Goal: Task Accomplishment & Management: Complete application form

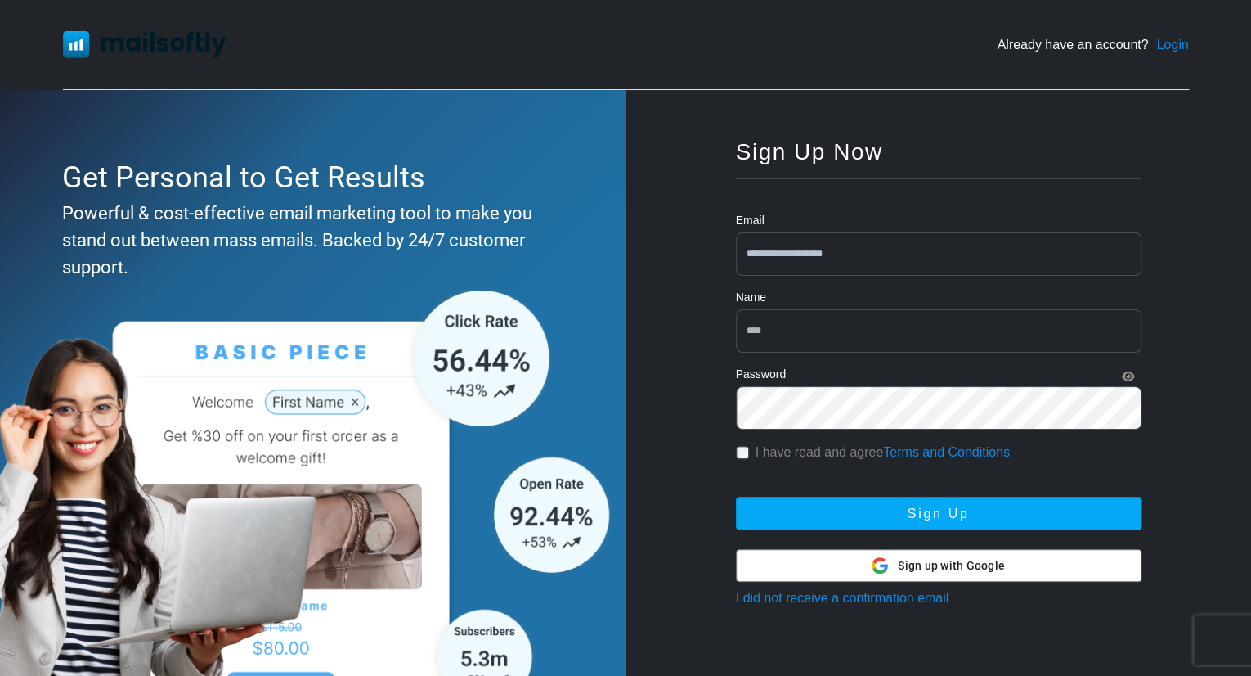
drag, startPoint x: 0, startPoint y: 0, endPoint x: 811, endPoint y: 320, distance: 872.1
click at [812, 318] on input "text" at bounding box center [939, 330] width 406 height 43
click at [867, 317] on input "*********" at bounding box center [939, 330] width 406 height 43
type input "**********"
click at [736, 496] on button "Sign Up" at bounding box center [939, 512] width 406 height 33
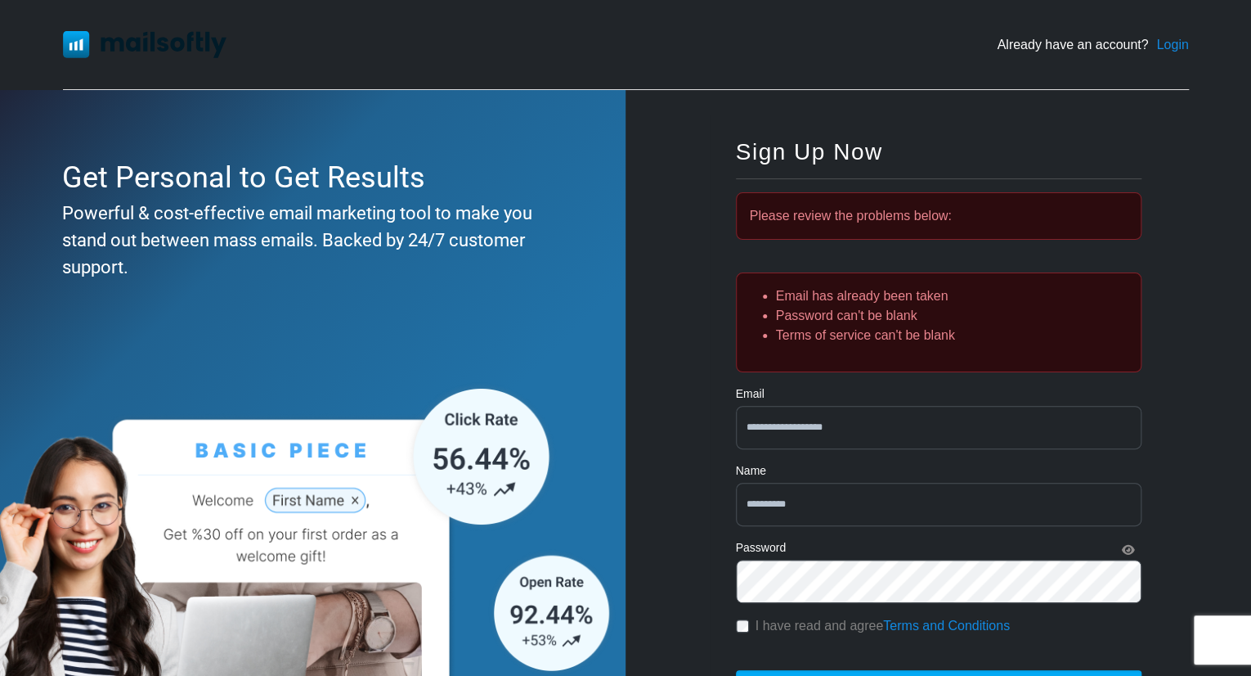
click at [831, 510] on input "**********" at bounding box center [939, 504] width 406 height 43
type input "*********"
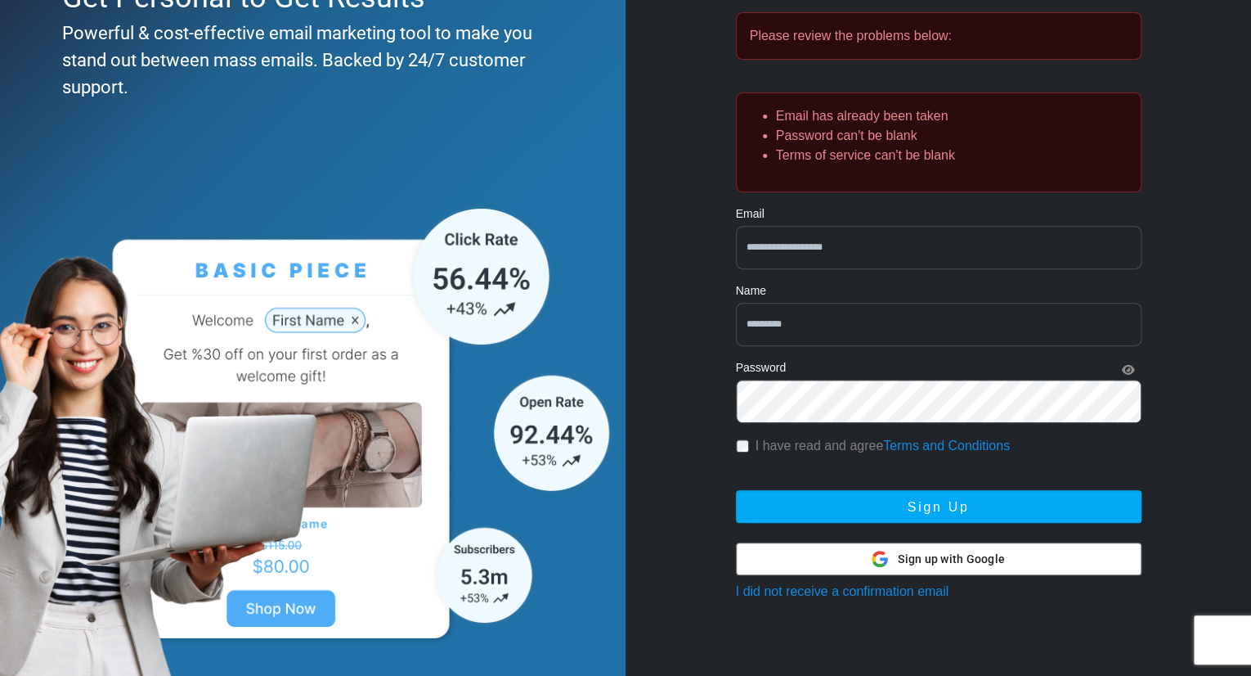
click at [913, 511] on button "Sign Up" at bounding box center [939, 506] width 406 height 33
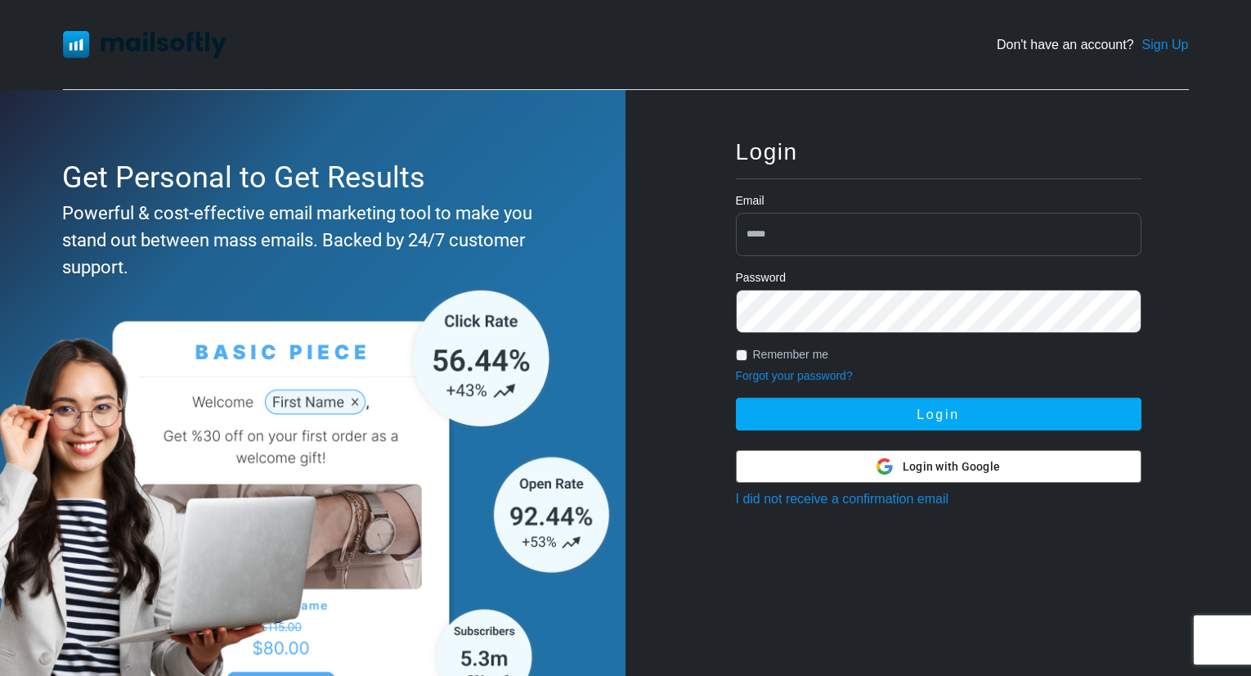
type input "**********"
click at [736, 397] on button "Login" at bounding box center [939, 413] width 406 height 33
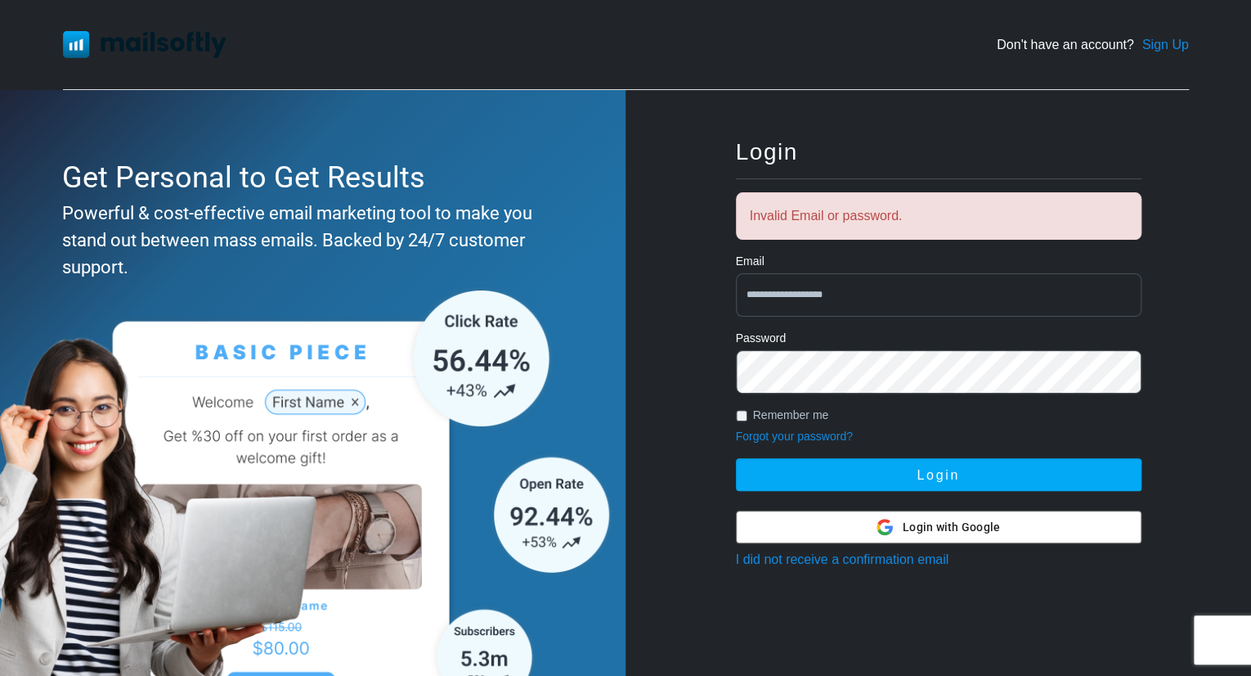
click at [786, 438] on link "Forgot your password?" at bounding box center [794, 435] width 117 height 13
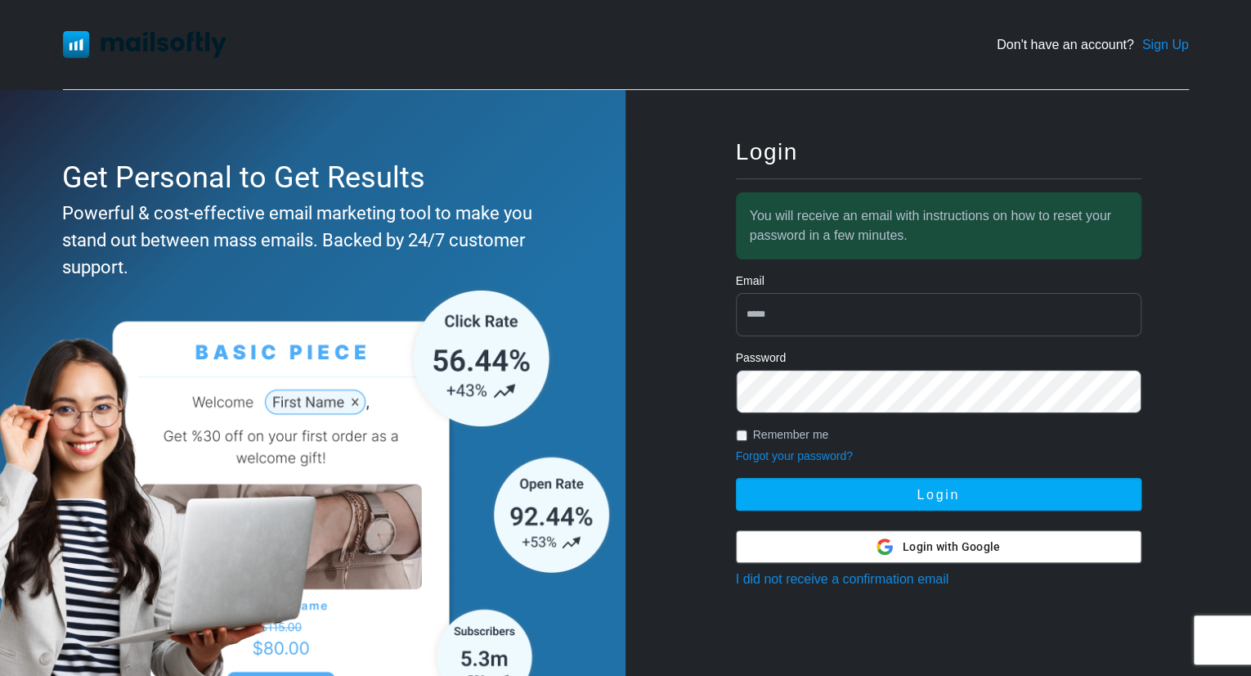
click at [854, 550] on div at bounding box center [939, 546] width 404 height 31
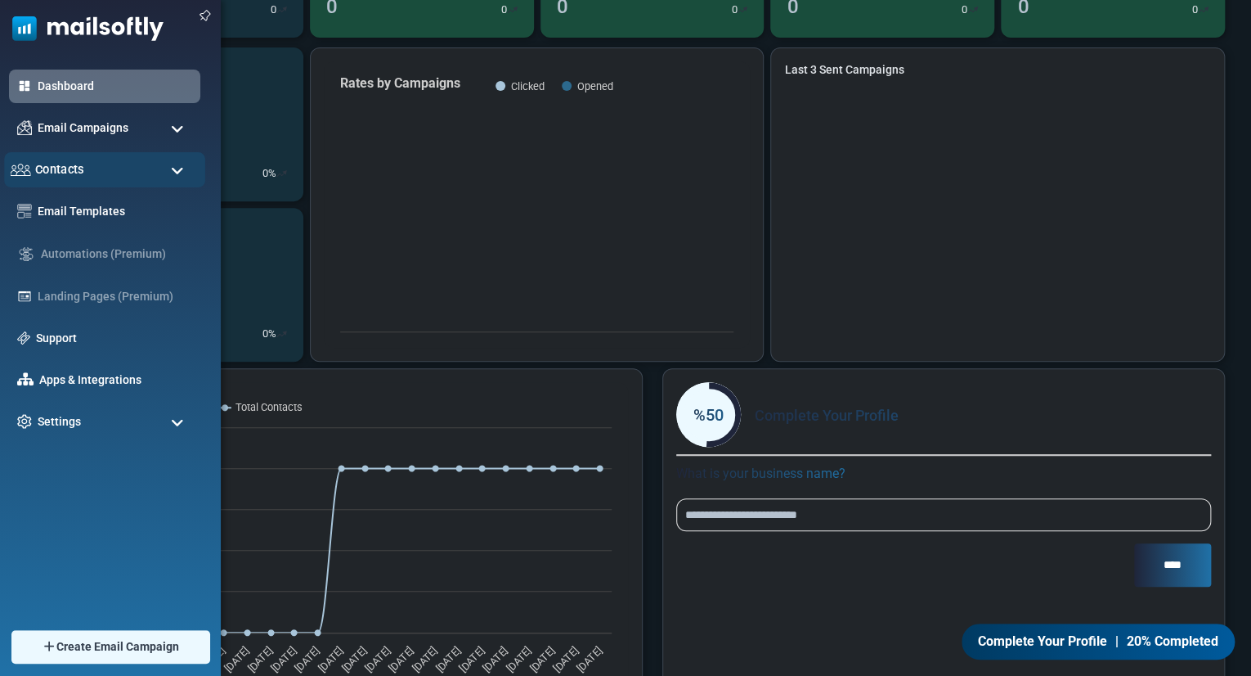
scroll to position [208, 0]
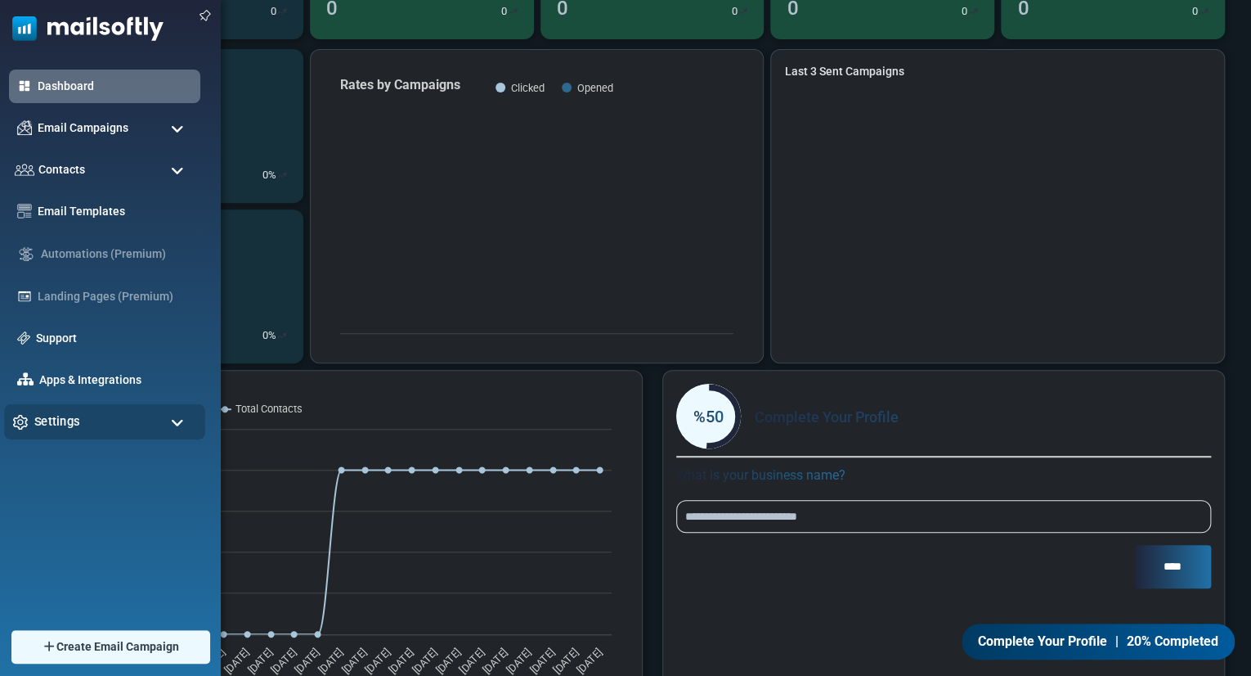
click at [59, 424] on span "Settings" at bounding box center [57, 421] width 46 height 18
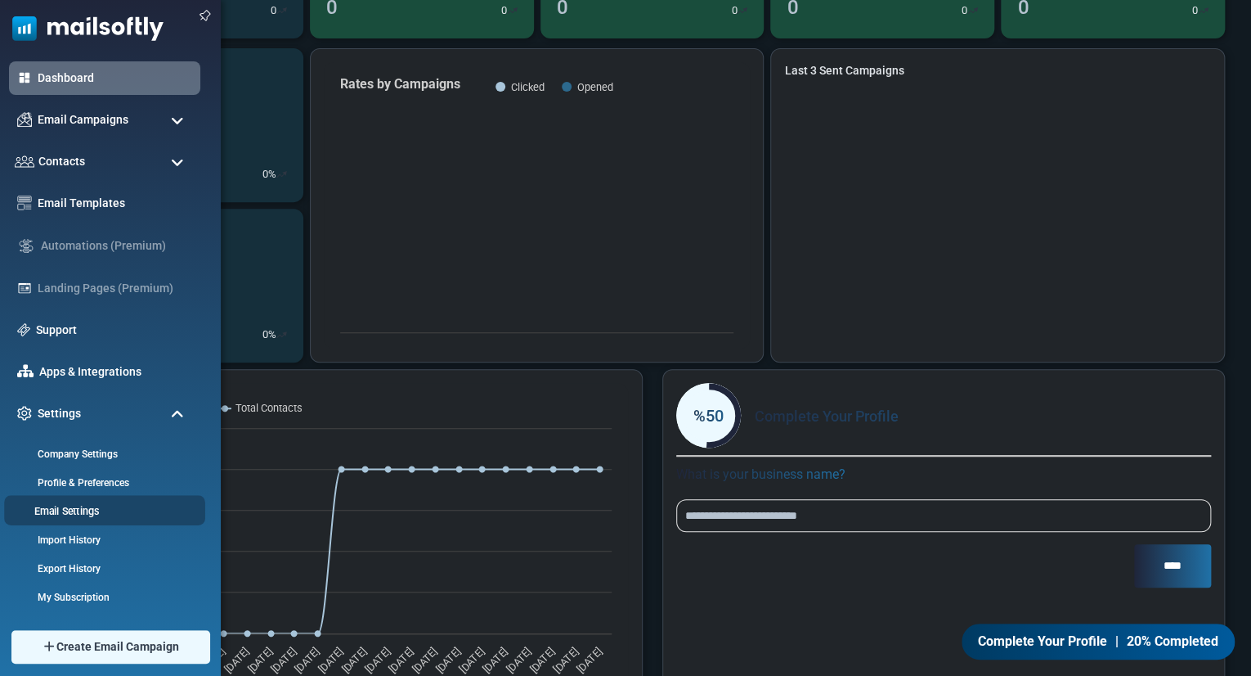
scroll to position [7, 0]
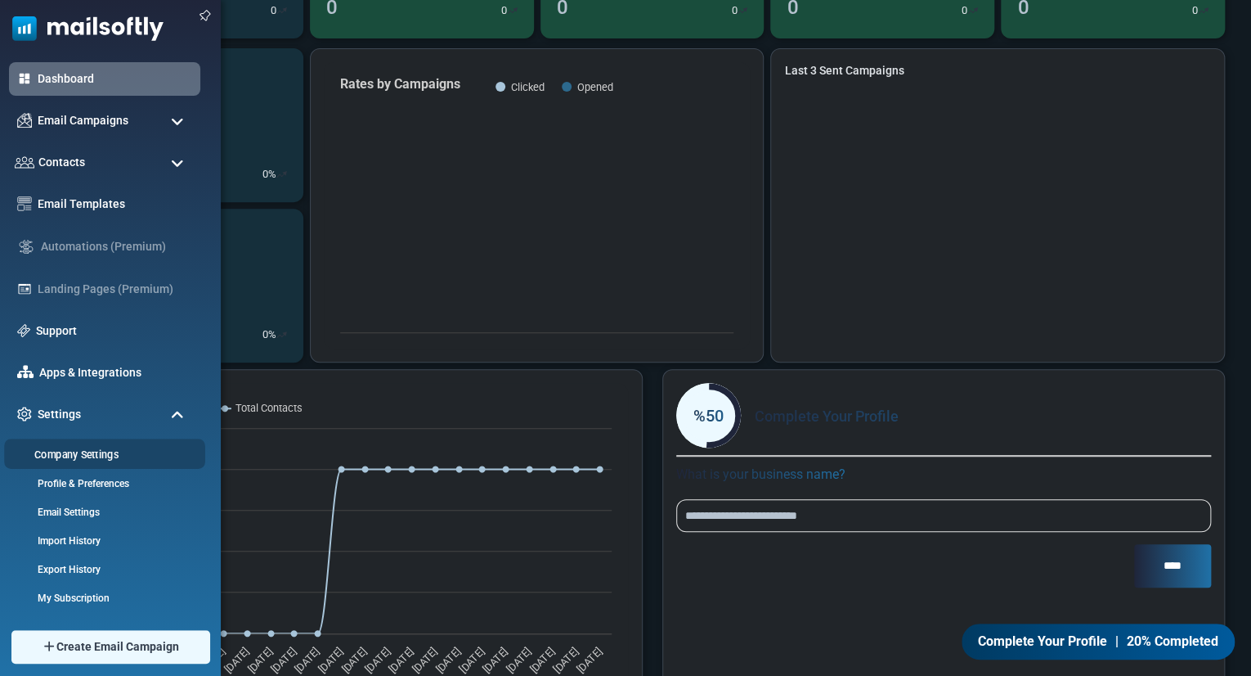
click at [95, 462] on li "Company Settings" at bounding box center [104, 453] width 201 height 30
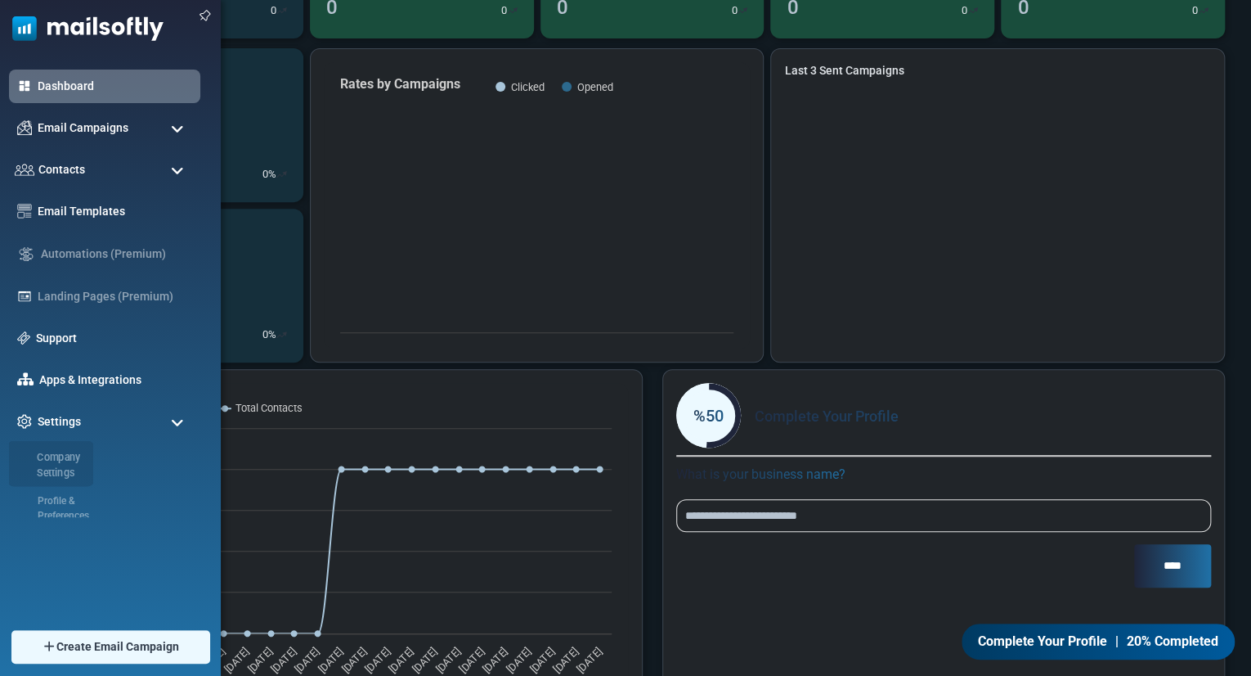
scroll to position [0, 0]
click at [115, 374] on link "Apps & Integrations" at bounding box center [116, 380] width 160 height 18
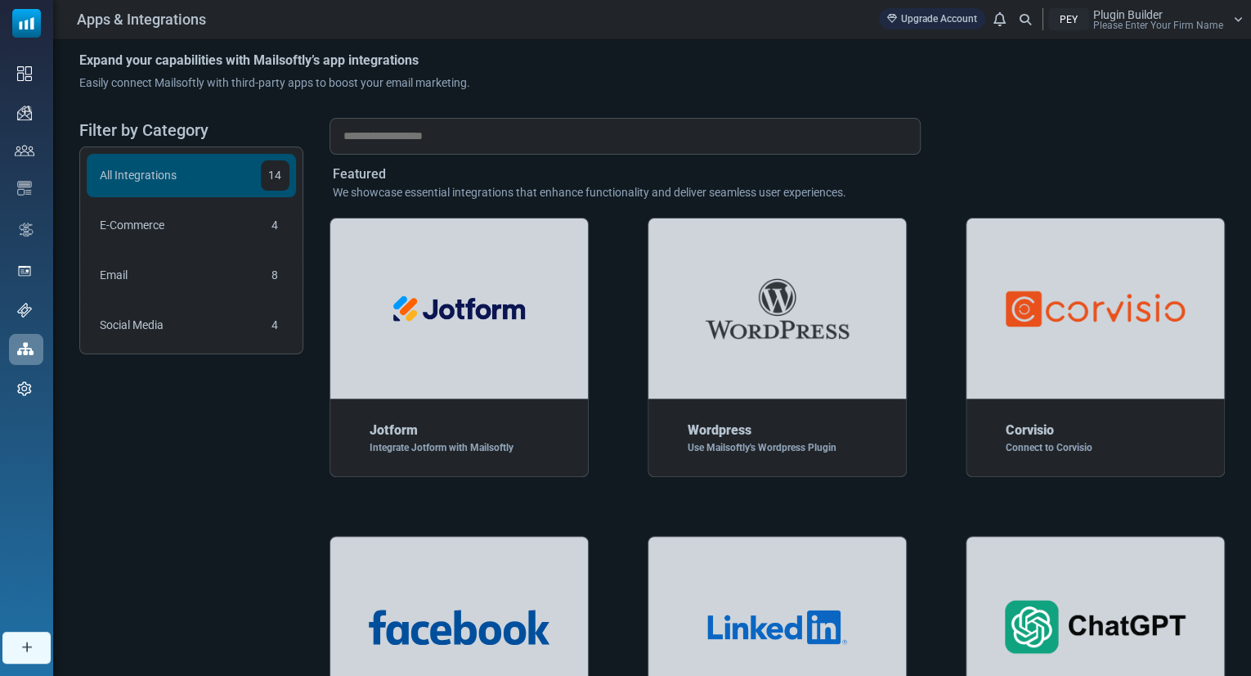
click at [1177, 23] on span "Please Enter Your Firm Name" at bounding box center [1159, 25] width 130 height 10
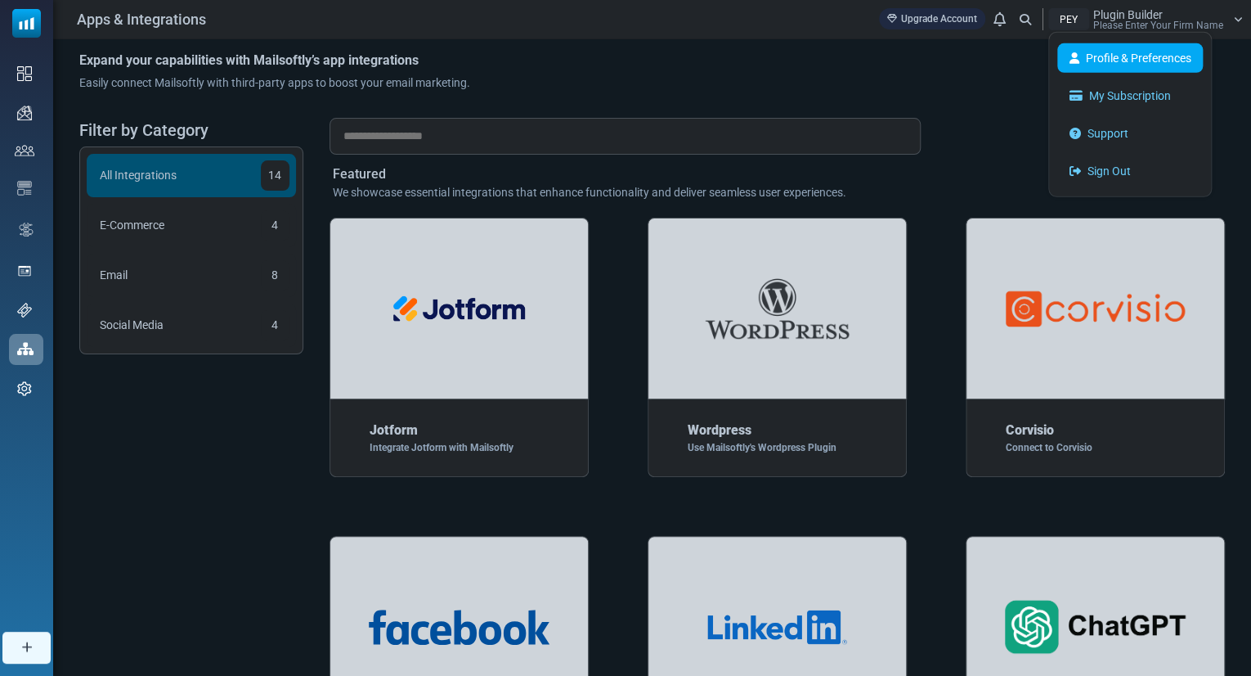
click at [1116, 66] on link "Profile & Preferences" at bounding box center [1131, 57] width 146 height 29
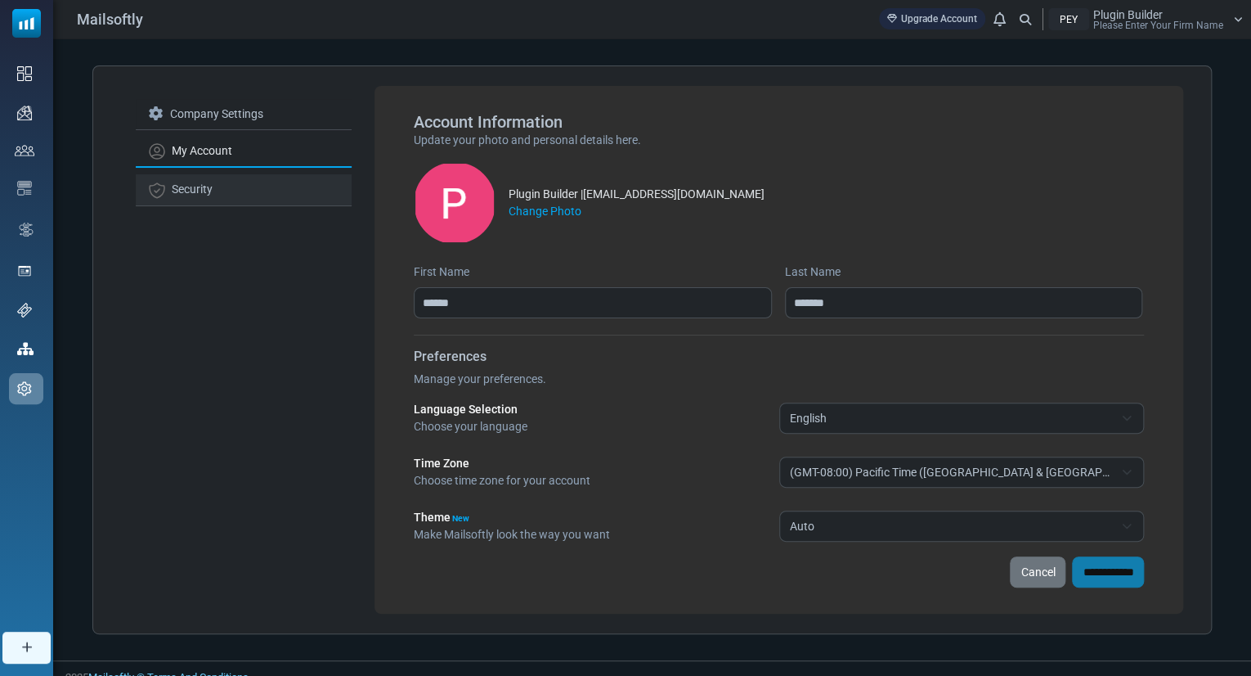
click at [177, 178] on link "Security" at bounding box center [244, 189] width 216 height 31
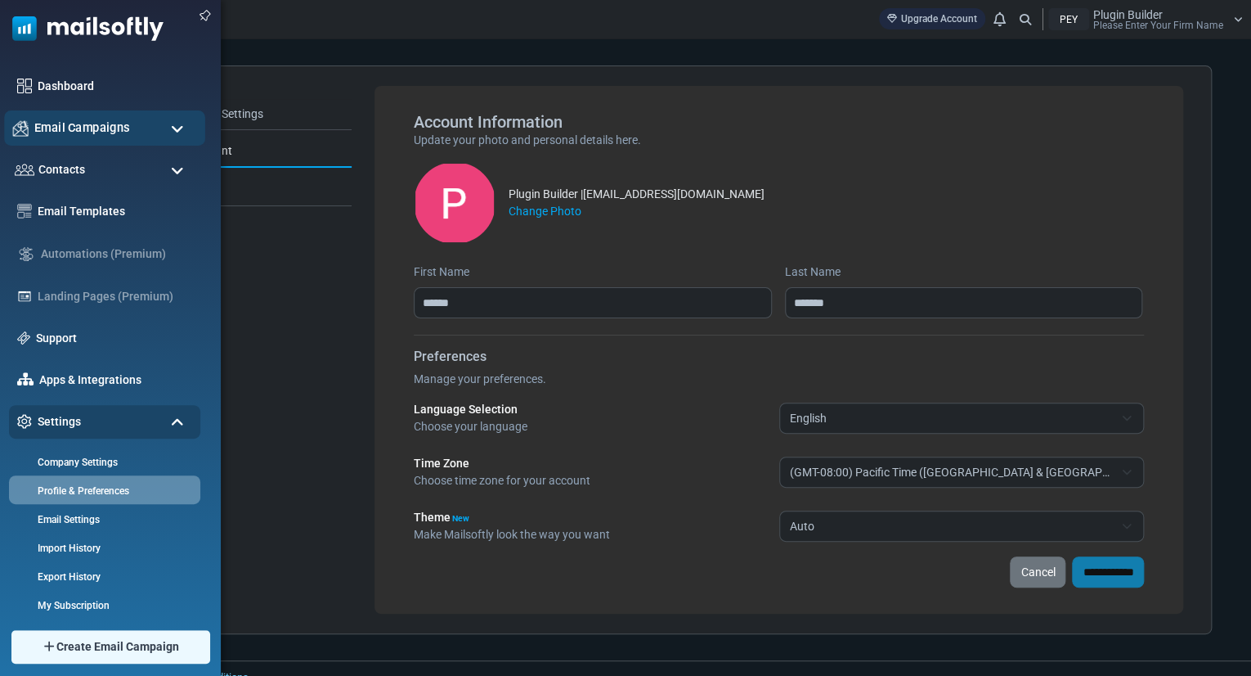
click at [129, 122] on span "Email Campaigns" at bounding box center [82, 128] width 96 height 18
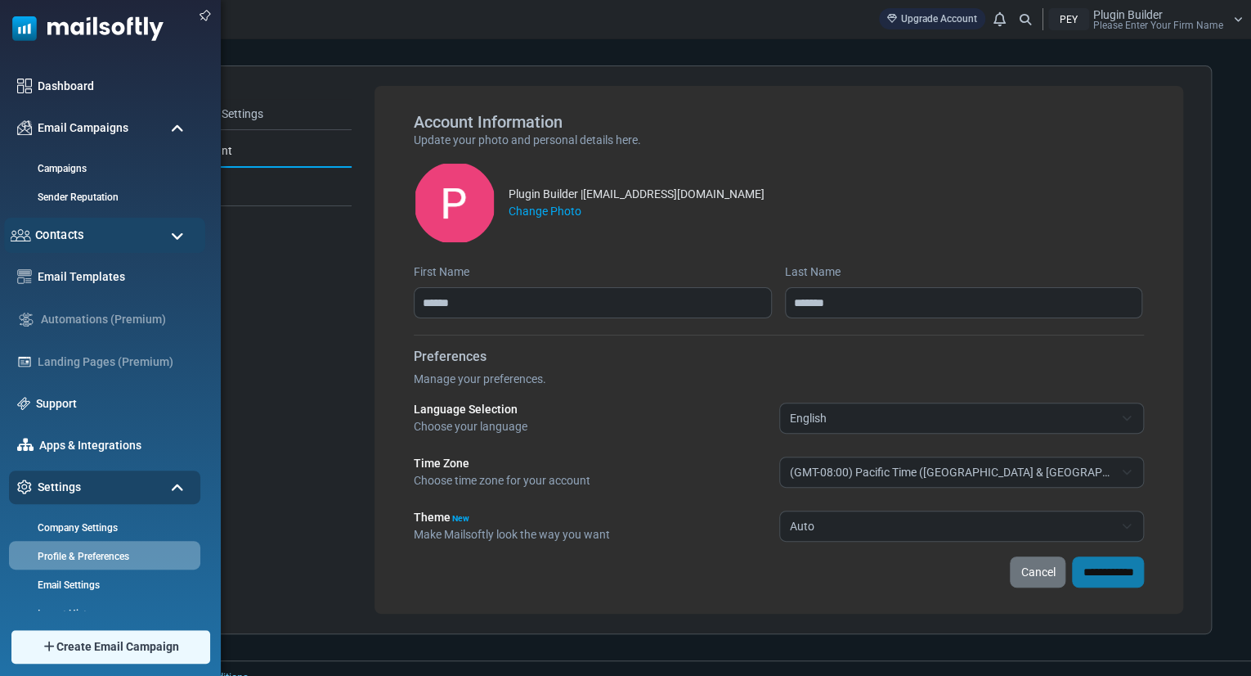
click at [126, 221] on div "Contacts" at bounding box center [104, 235] width 201 height 35
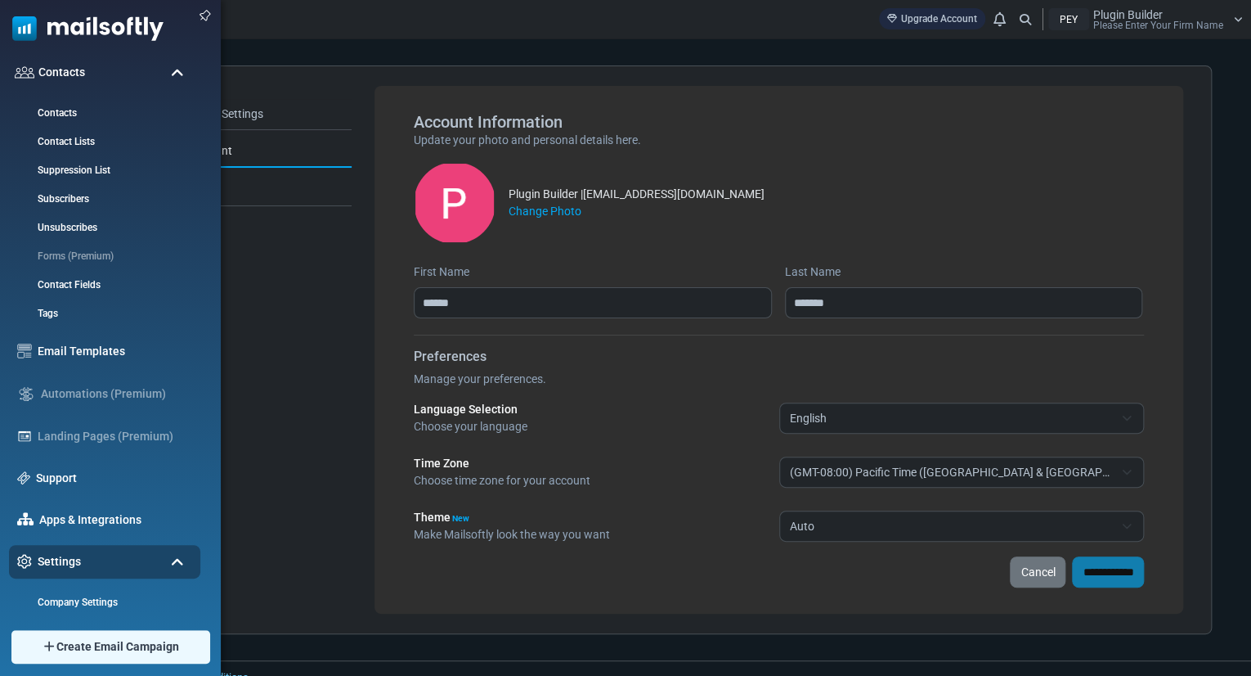
scroll to position [164, 0]
click at [75, 343] on link "Email Templates" at bounding box center [115, 350] width 162 height 18
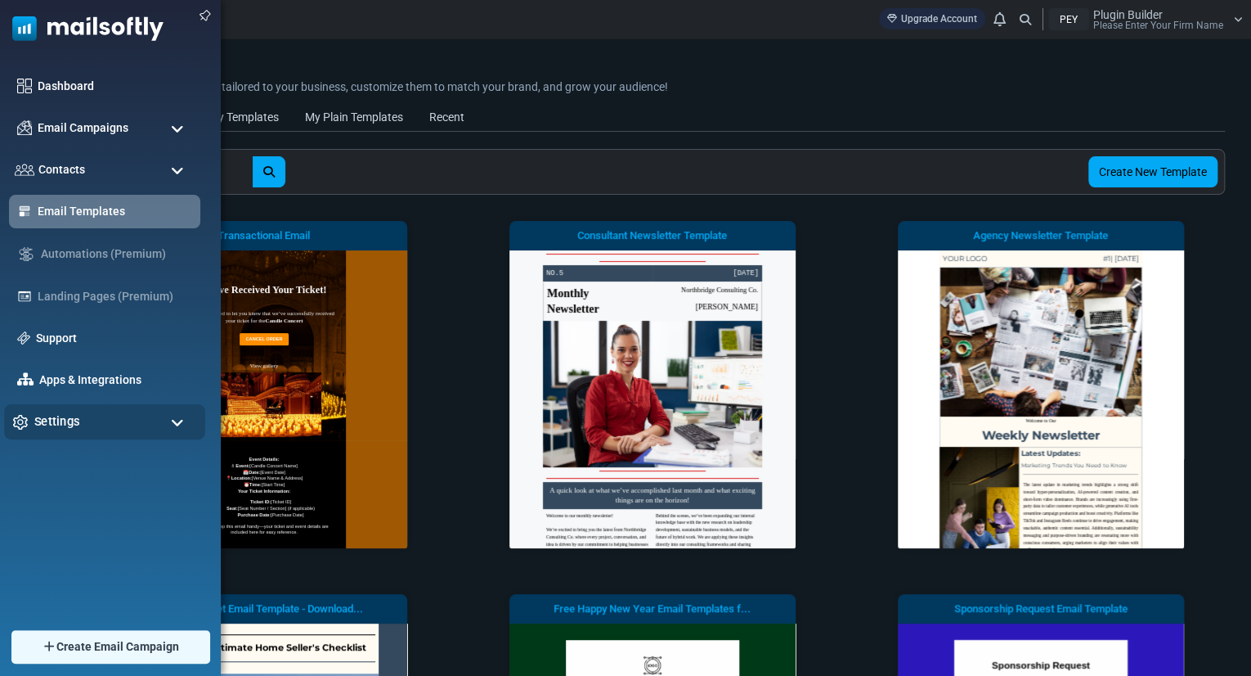
click at [47, 415] on span "Settings" at bounding box center [57, 421] width 46 height 18
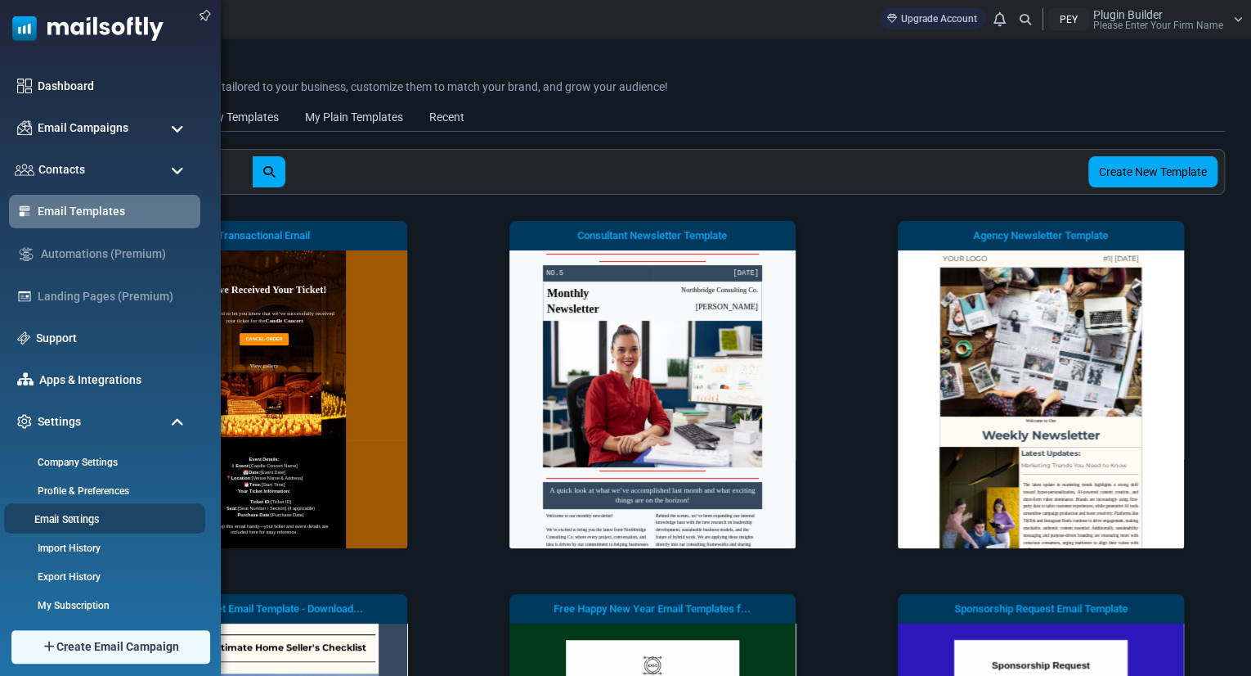
scroll to position [8, 0]
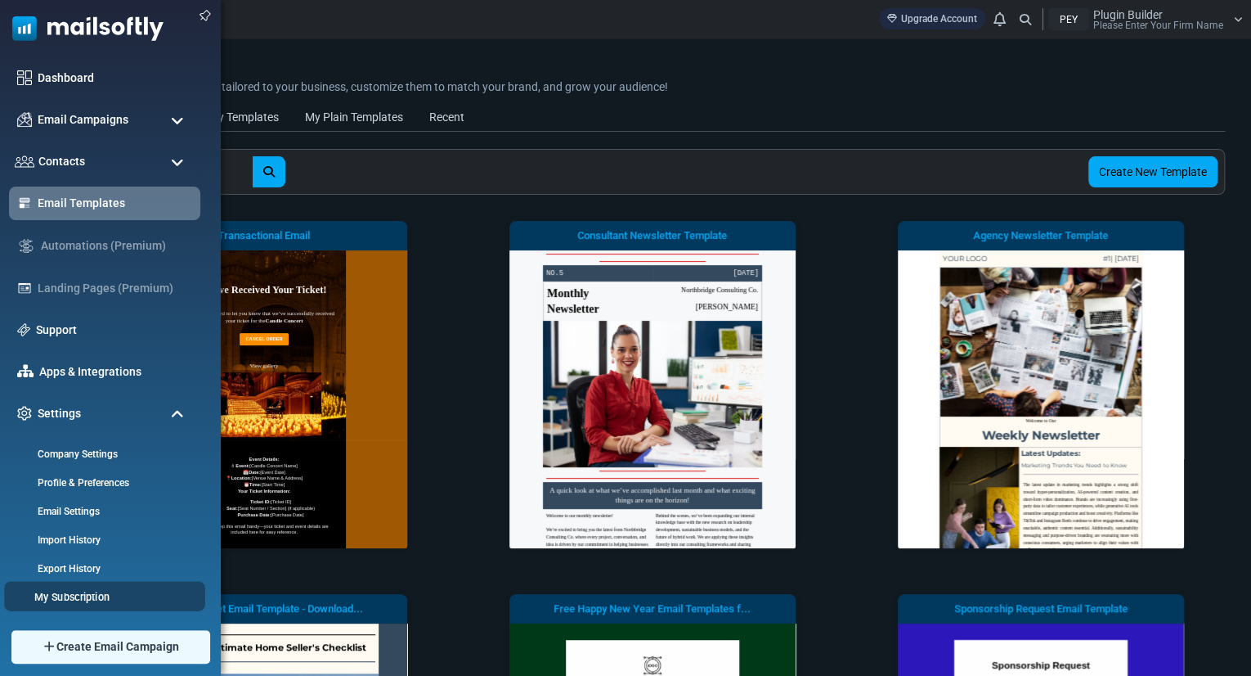
click at [83, 601] on link "My Subscription" at bounding box center [102, 597] width 196 height 16
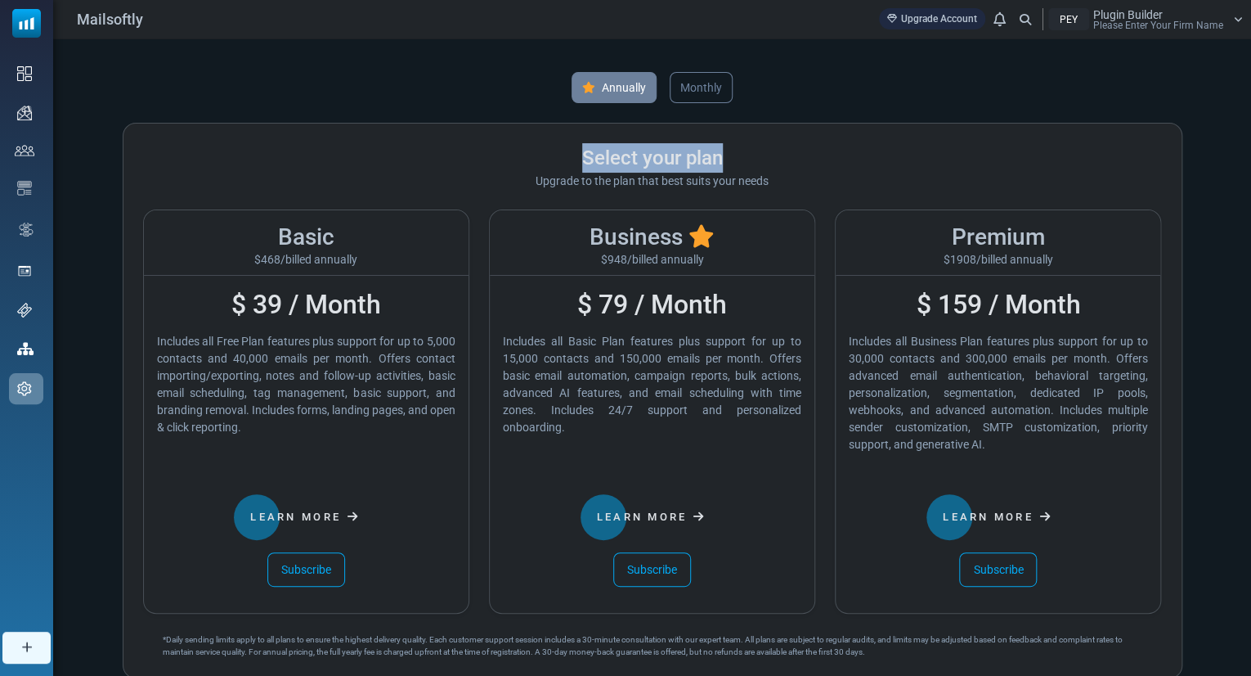
drag, startPoint x: 575, startPoint y: 147, endPoint x: 766, endPoint y: 155, distance: 190.7
click at [766, 155] on div "Select your plan" at bounding box center [652, 157] width 1019 height 29
click at [1075, 24] on div "PEY" at bounding box center [1069, 19] width 41 height 22
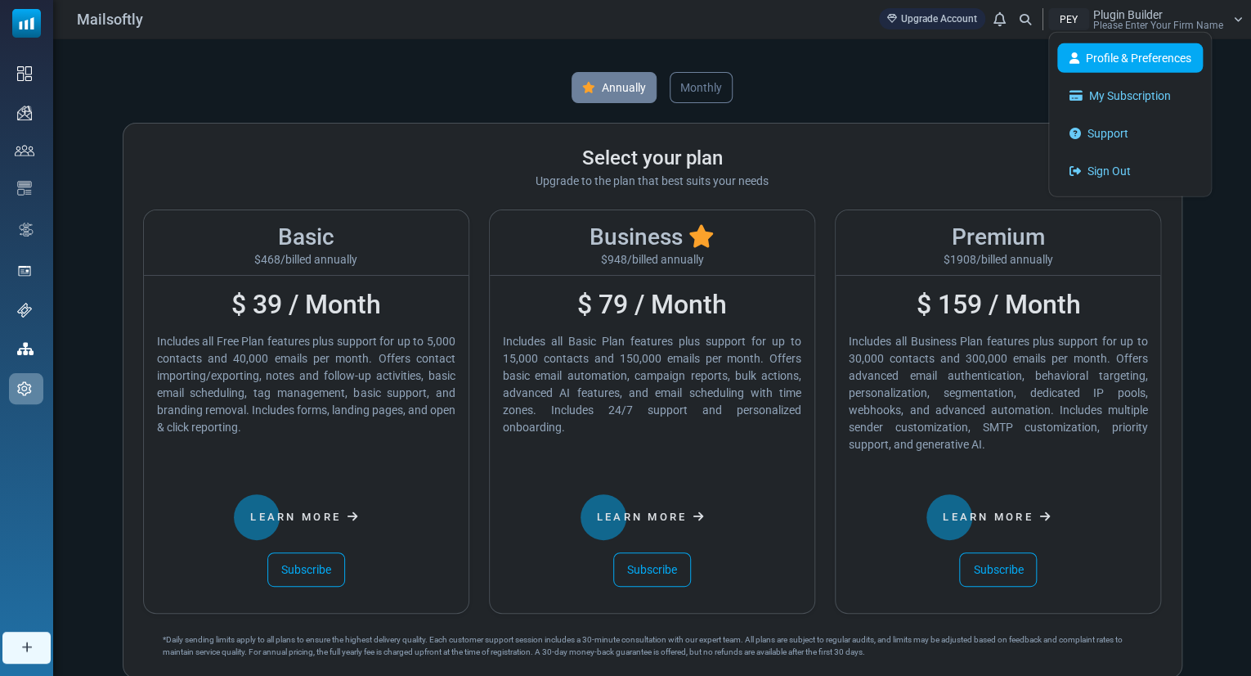
click at [1085, 48] on link "Profile & Preferences" at bounding box center [1131, 57] width 146 height 29
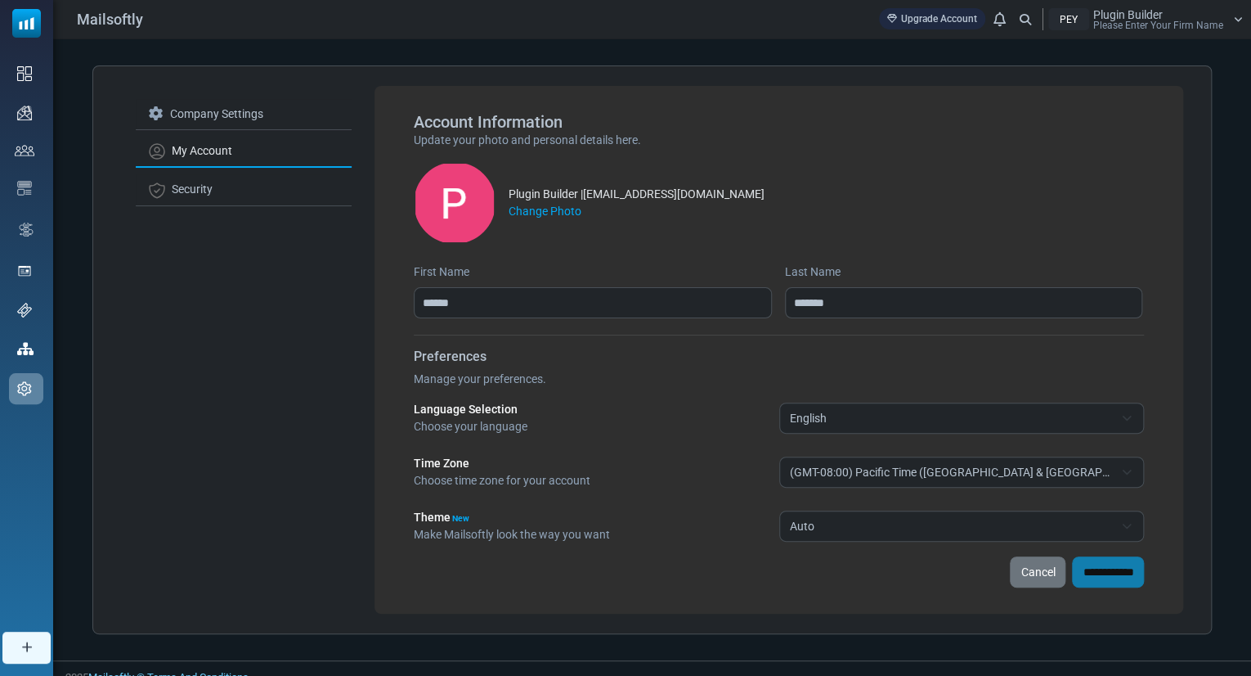
scroll to position [13, 0]
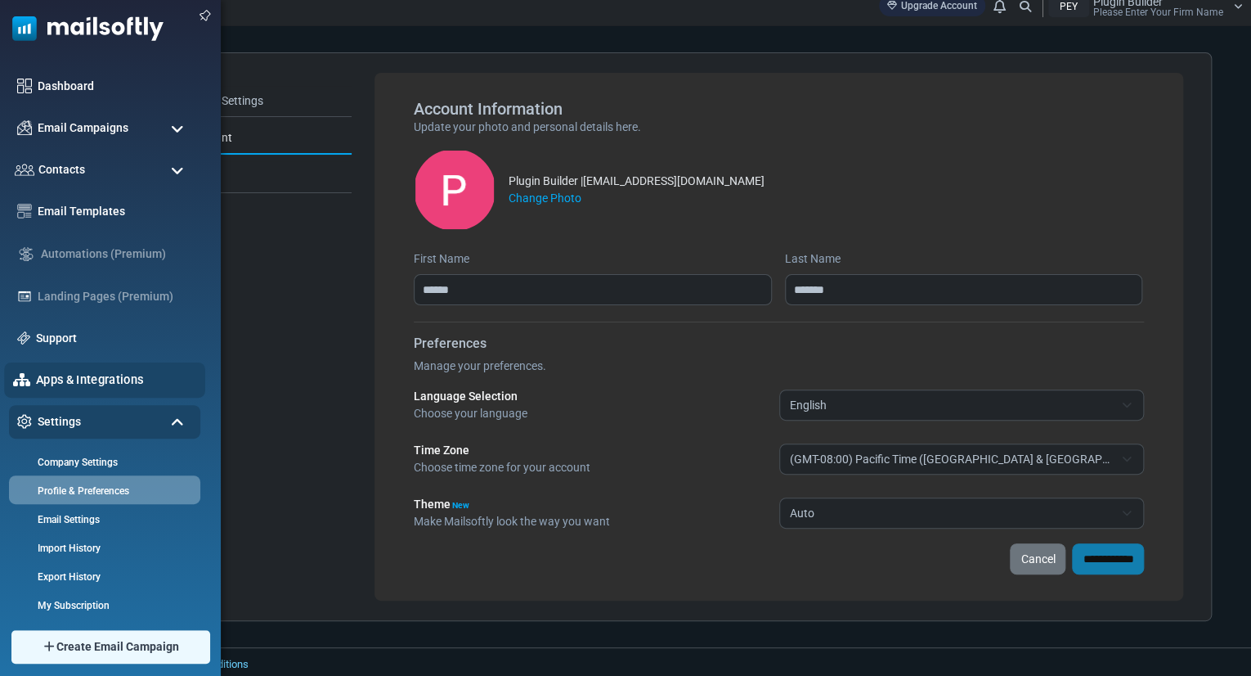
click at [65, 380] on link "Apps & Integrations" at bounding box center [116, 380] width 160 height 18
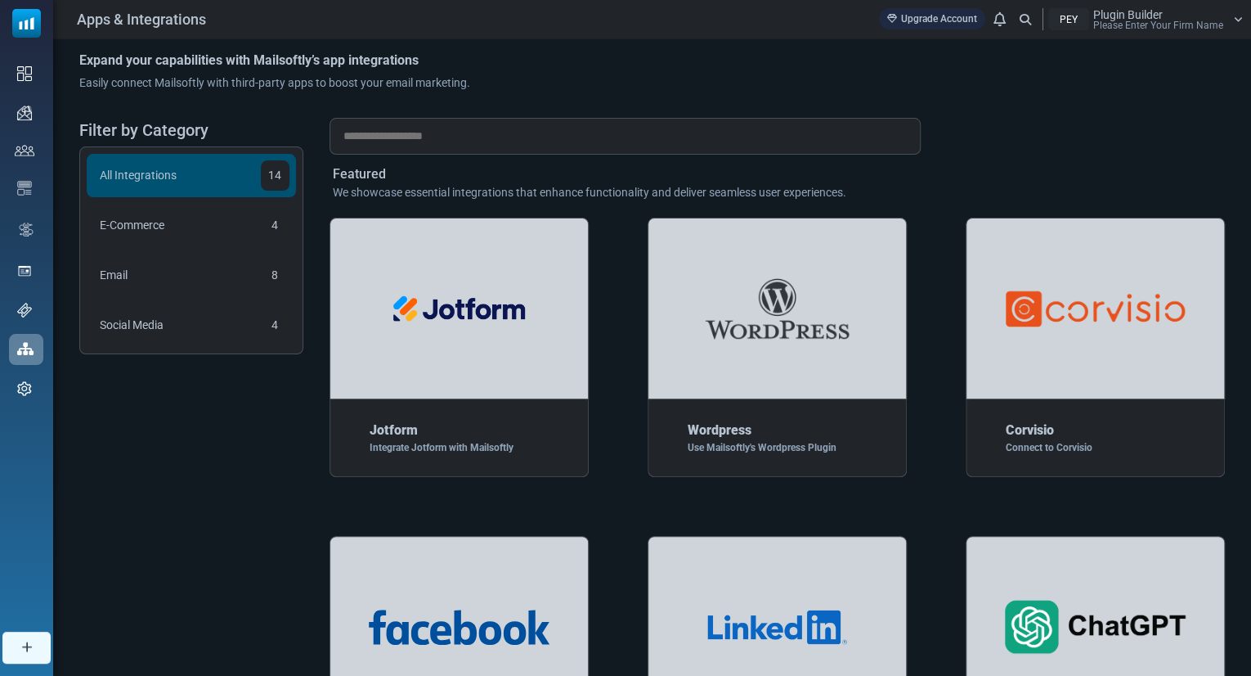
click at [373, 138] on input "text" at bounding box center [625, 136] width 591 height 37
click at [216, 133] on div "Filter by Category" at bounding box center [191, 132] width 224 height 29
click at [186, 96] on div "Expand your capabilities with Mailsoftly’s app integrations Easily connect Mail…" at bounding box center [652, 78] width 1146 height 52
click at [1187, 22] on span "Please Enter Your Firm Name" at bounding box center [1159, 25] width 130 height 10
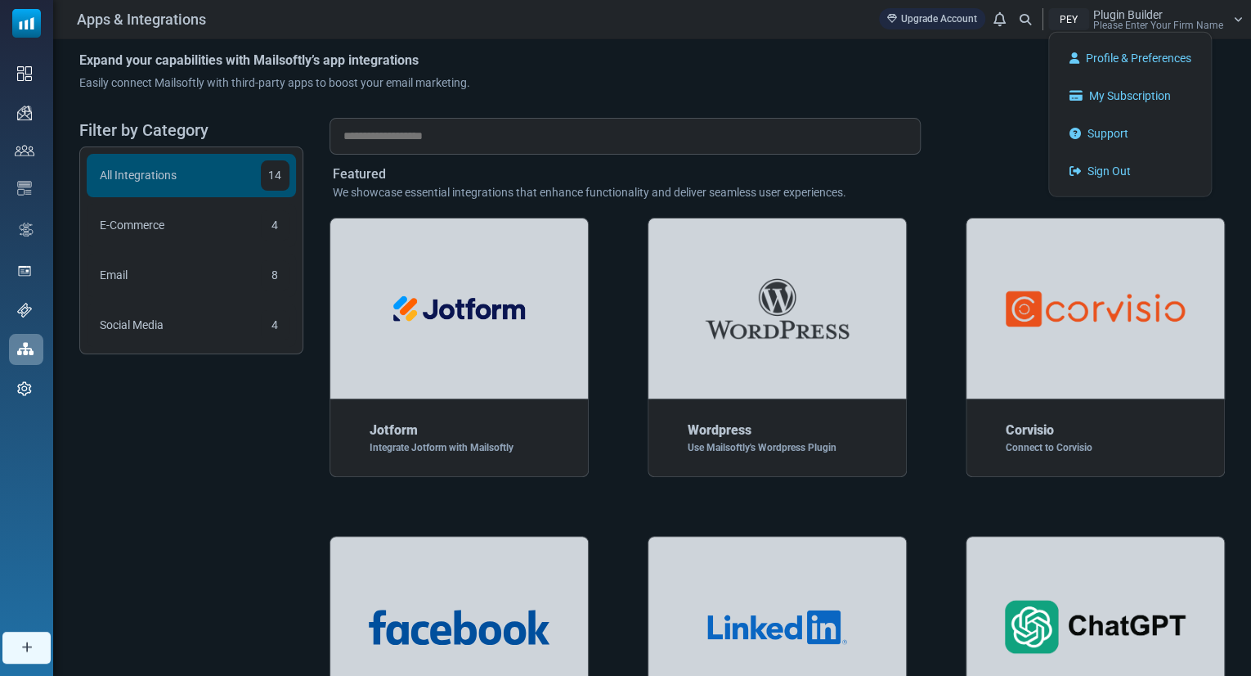
click at [936, 56] on div "Expand your capabilities with Mailsoftly’s app integrations Easily connect Mail…" at bounding box center [652, 78] width 1146 height 52
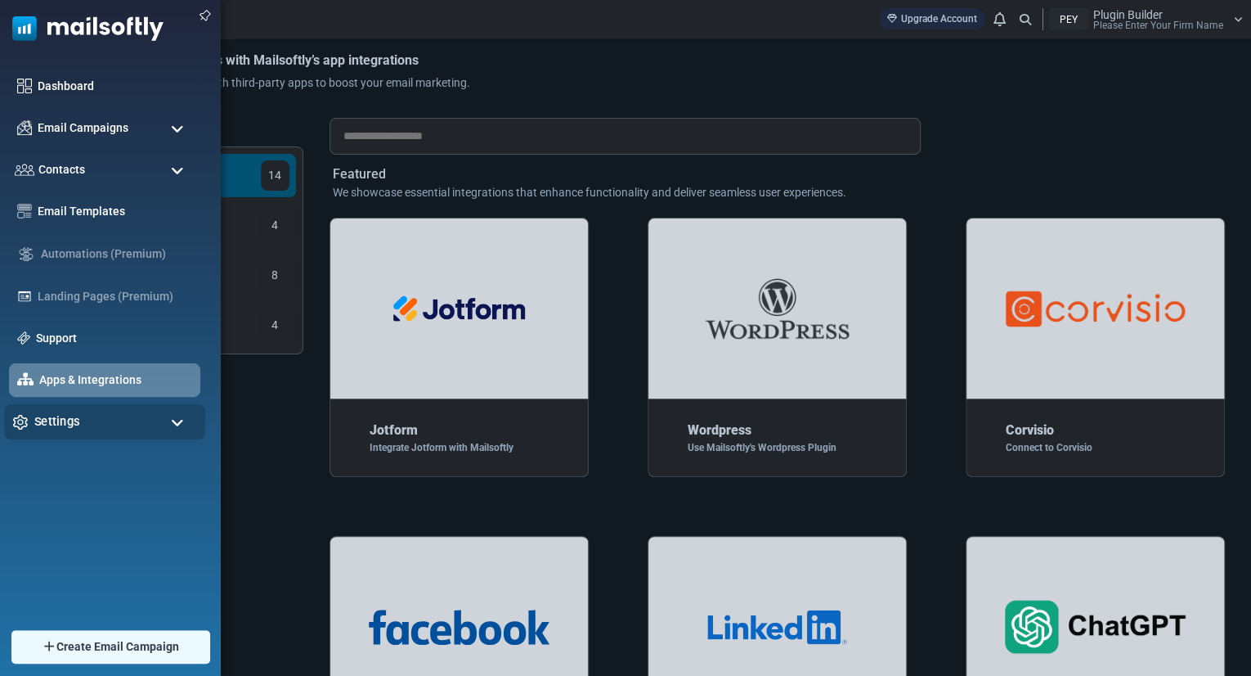
click at [63, 422] on span "Settings" at bounding box center [57, 421] width 46 height 18
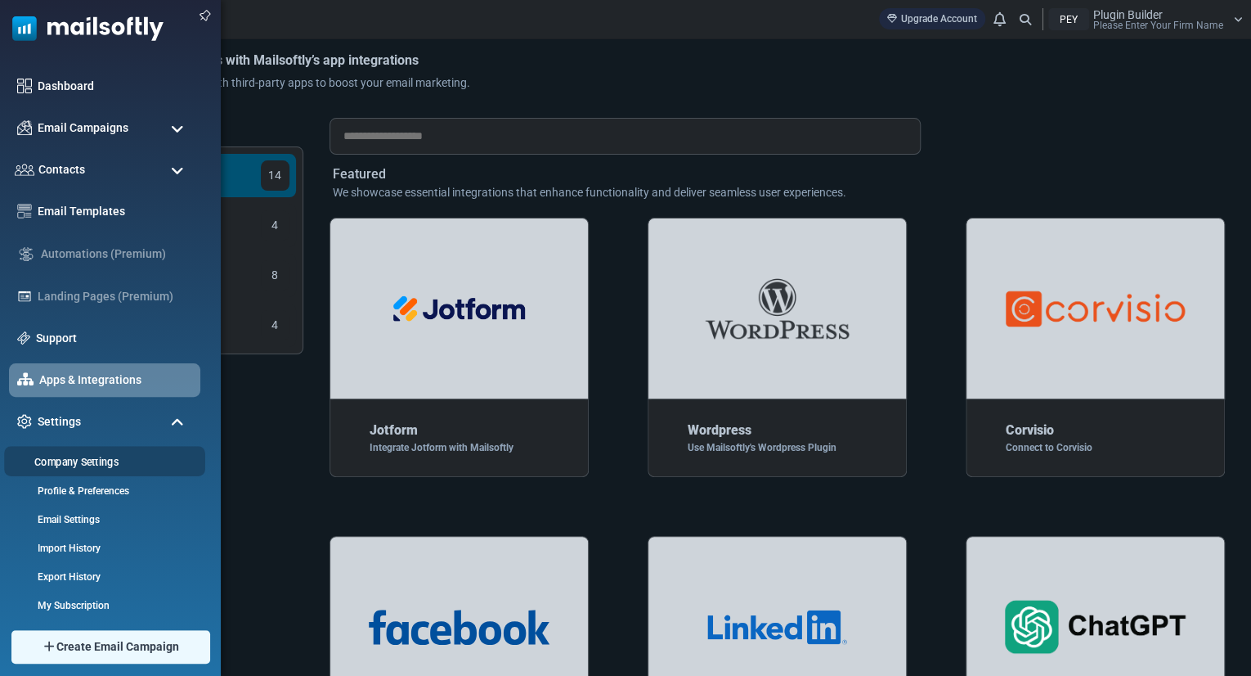
click at [83, 456] on link "Company Settings" at bounding box center [102, 462] width 196 height 16
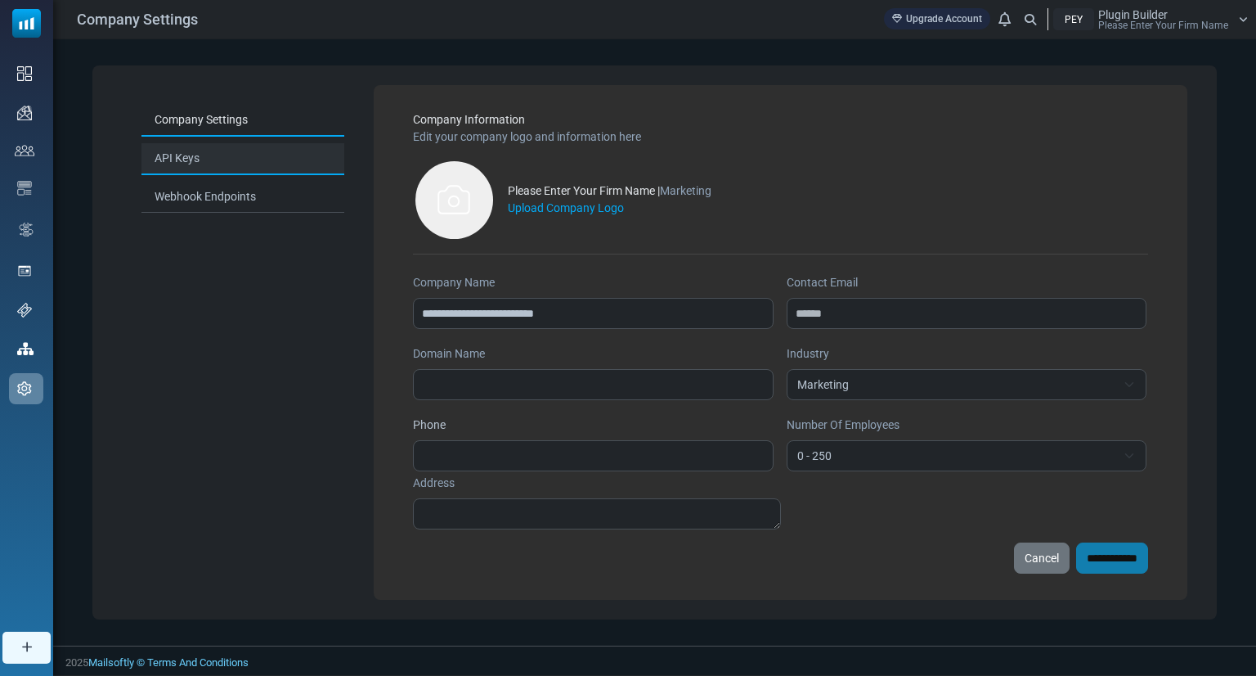
click at [191, 168] on link "API Keys" at bounding box center [242, 159] width 203 height 32
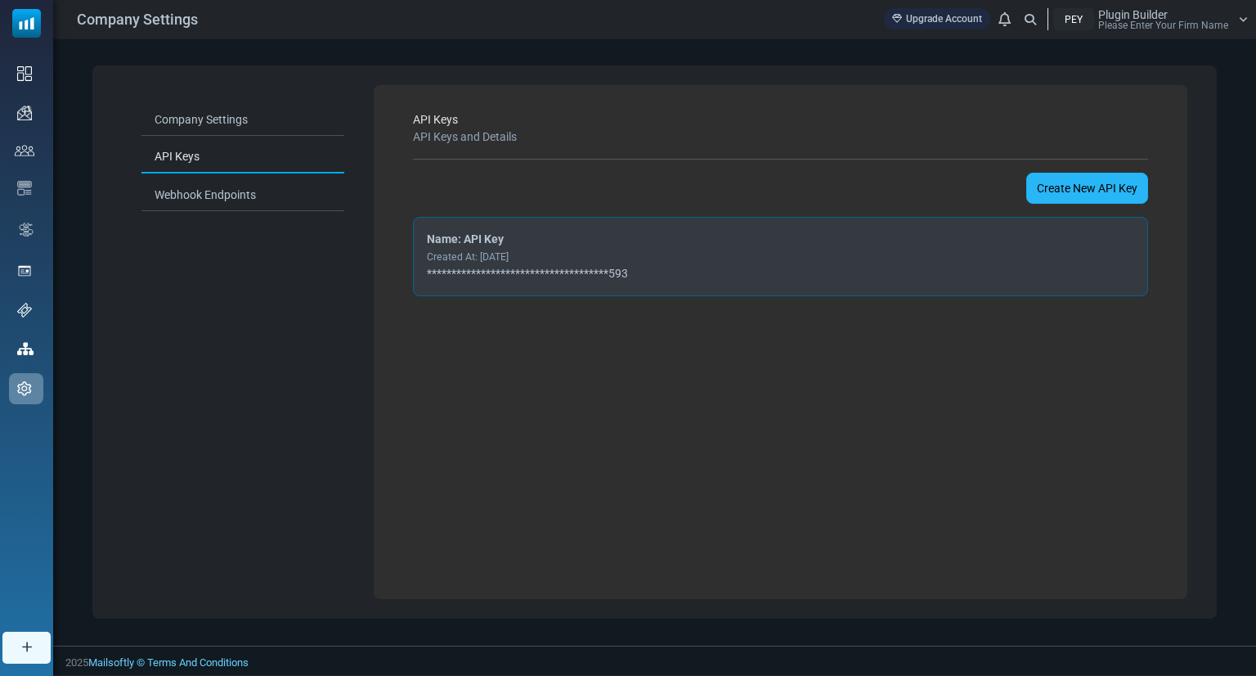
click at [1079, 181] on link "Create New API Key" at bounding box center [1087, 188] width 122 height 31
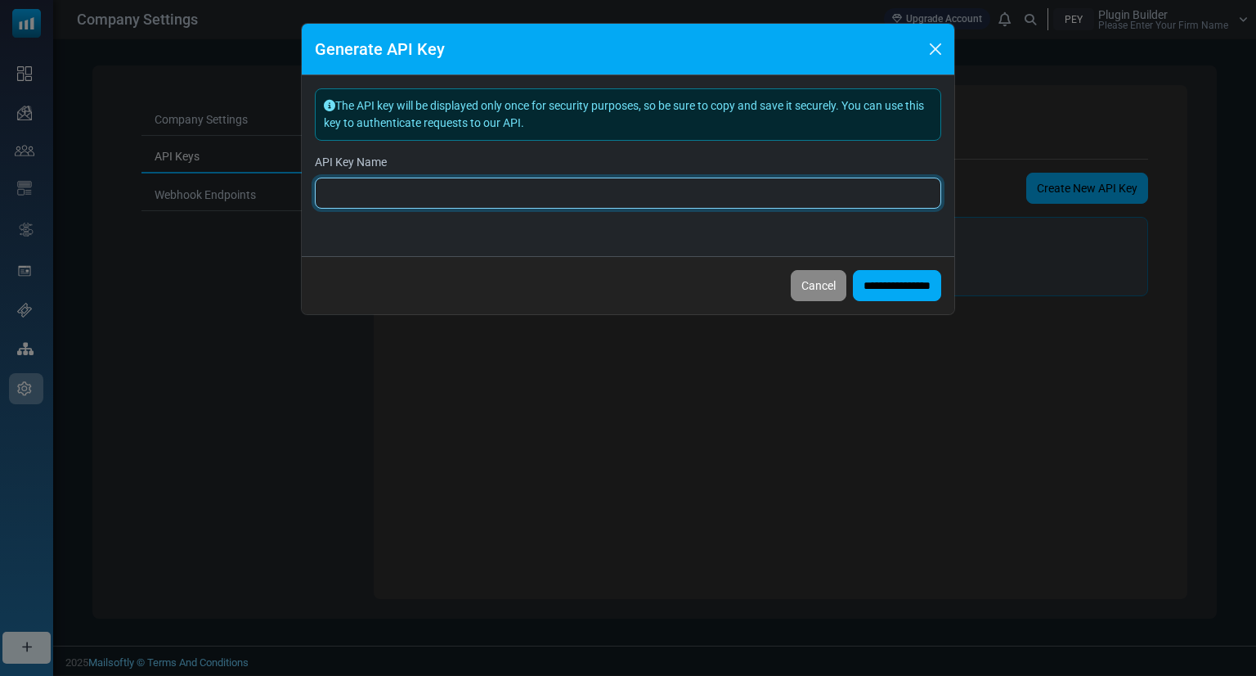
click at [455, 204] on input "API Key Name" at bounding box center [628, 192] width 627 height 31
type input "*"
type input "*********"
click at [853, 270] on input "**********" at bounding box center [897, 285] width 88 height 31
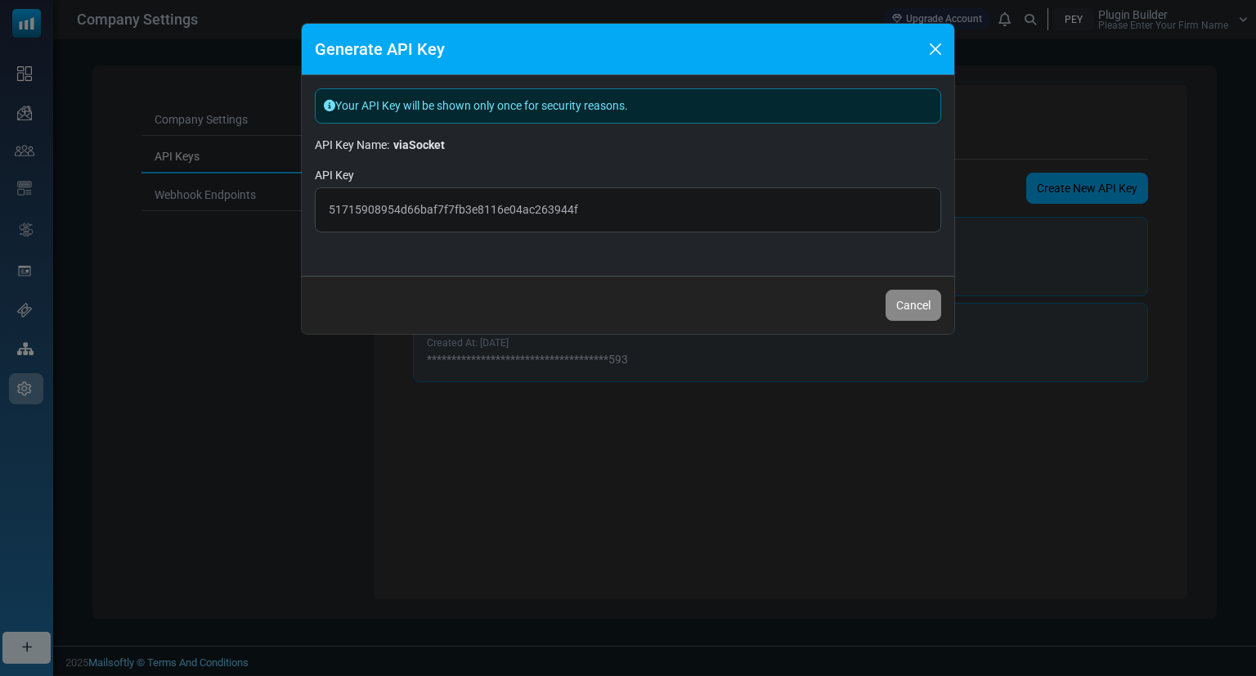
click at [455, 204] on span "51715908954d66baf7f7fb3e8116e04ac263944f" at bounding box center [628, 209] width 627 height 45
click at [664, 204] on span "51715908954d66baf7f7fb3e8116e04ac263944f" at bounding box center [628, 209] width 627 height 45
click at [630, 213] on span "51715908954d66baf7f7fb3e8116e04ac263944f" at bounding box center [628, 209] width 627 height 45
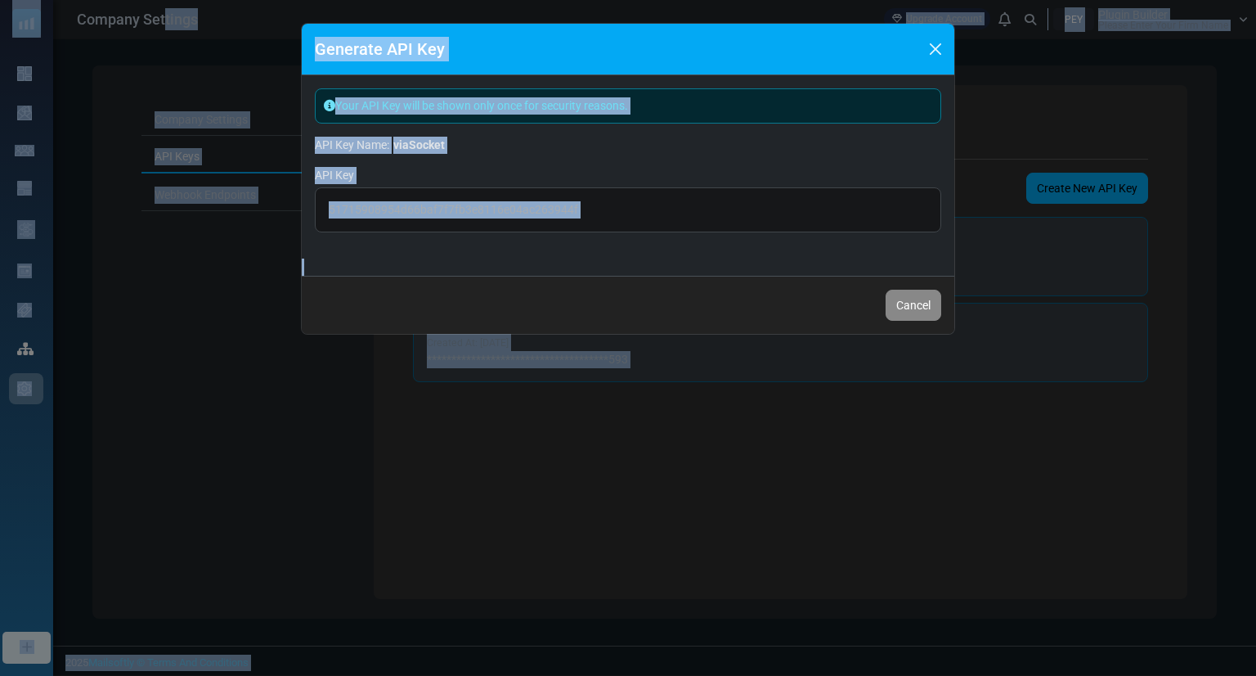
click at [622, 210] on span "51715908954d66baf7f7fb3e8116e04ac263944f" at bounding box center [628, 209] width 627 height 45
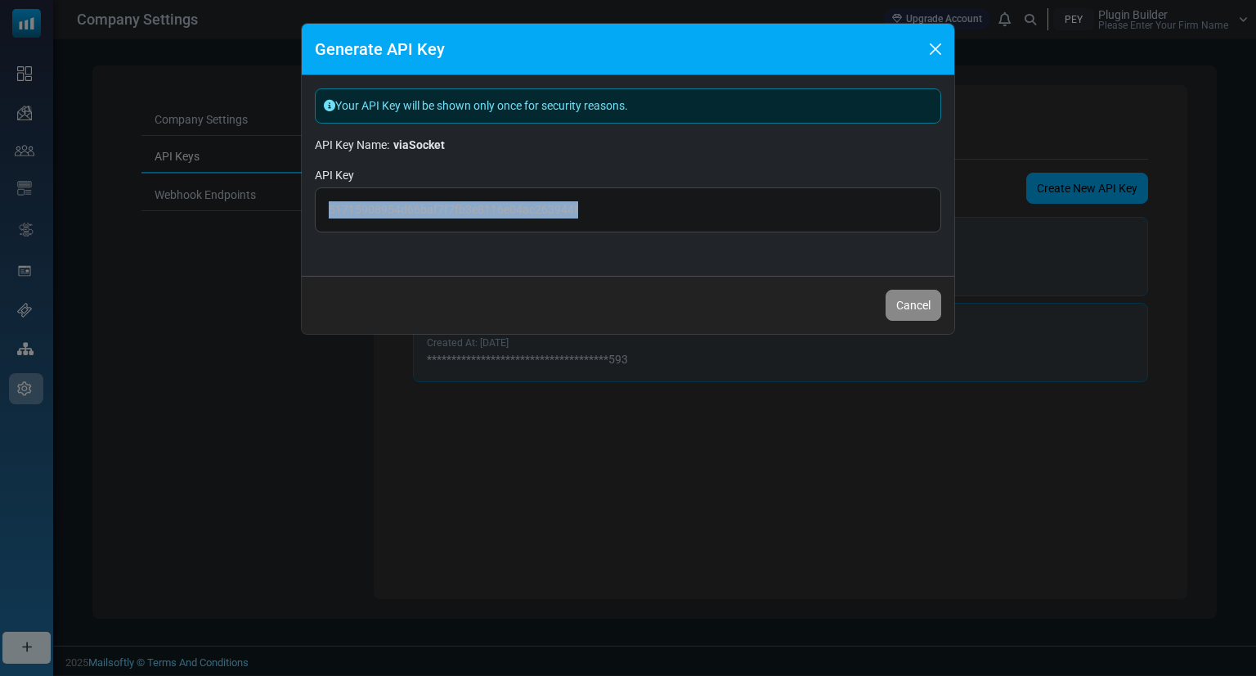
drag, startPoint x: 326, startPoint y: 213, endPoint x: 690, endPoint y: 204, distance: 364.9
click at [690, 204] on span "51715908954d66baf7f7fb3e8116e04ac263944f" at bounding box center [628, 209] width 627 height 45
copy span "51715908954d66baf7f7fb3e8116e04ac263944f"
click at [249, 207] on div "Generate API Key Your API Key will be shown only once for security reasons. API…" at bounding box center [628, 338] width 1256 height 676
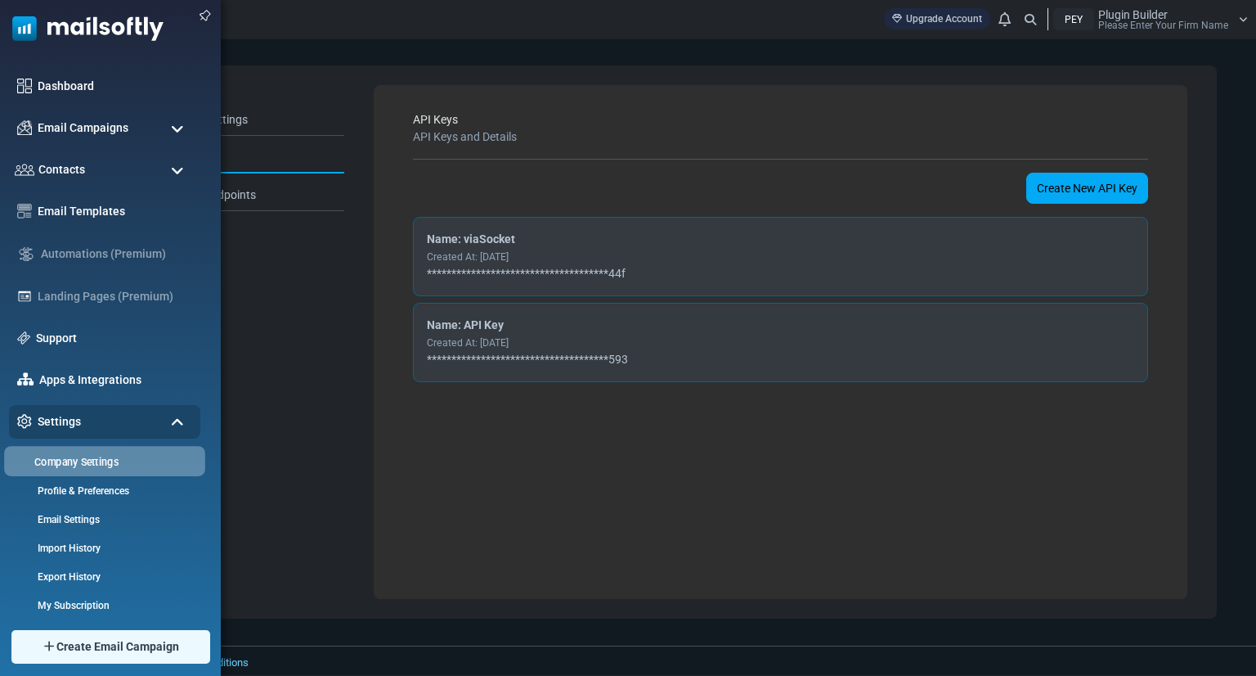
click at [118, 462] on link "Company Settings" at bounding box center [102, 462] width 196 height 16
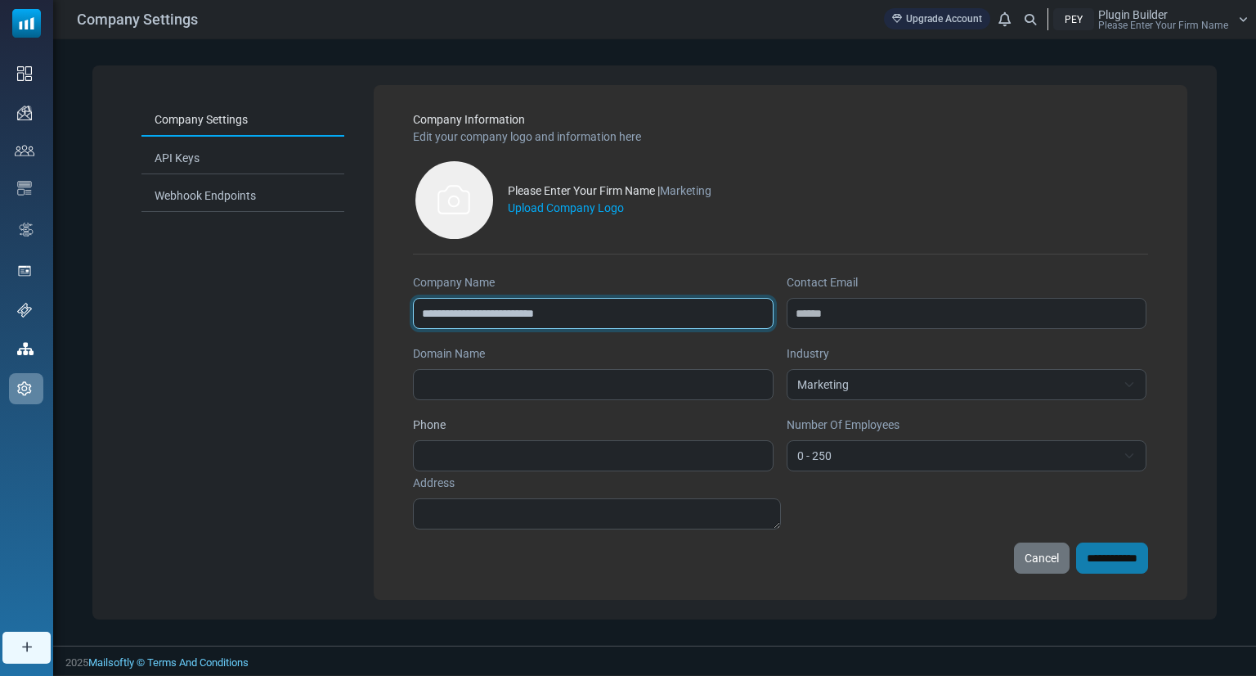
click at [582, 317] on input "**********" at bounding box center [593, 313] width 361 height 31
click at [432, 317] on input "*********" at bounding box center [593, 313] width 361 height 31
type input "*********"
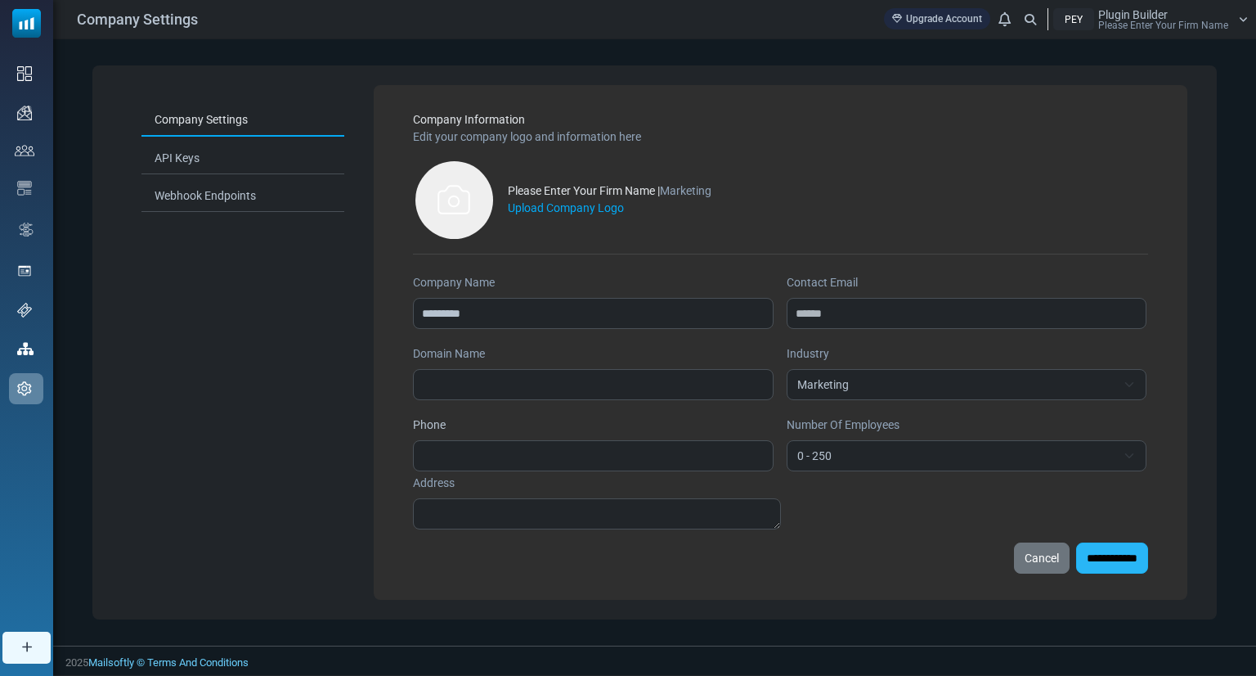
click at [1081, 561] on input "**********" at bounding box center [1112, 557] width 72 height 31
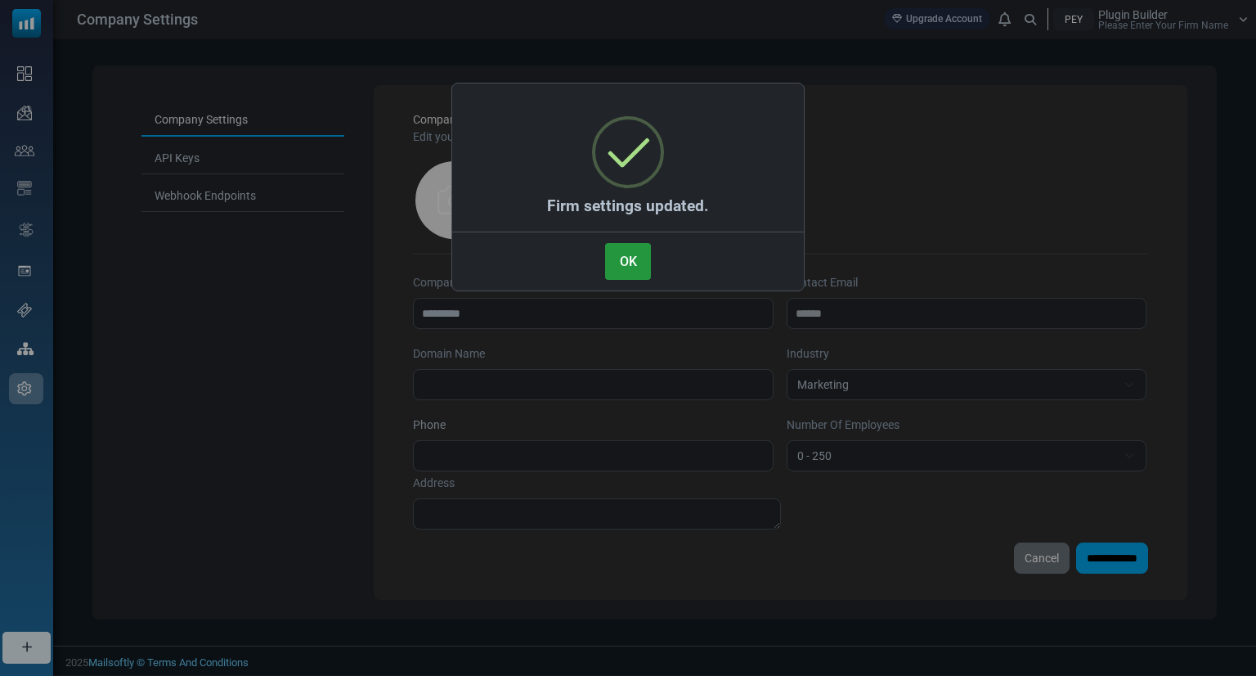
click at [641, 265] on button "OK" at bounding box center [628, 261] width 46 height 37
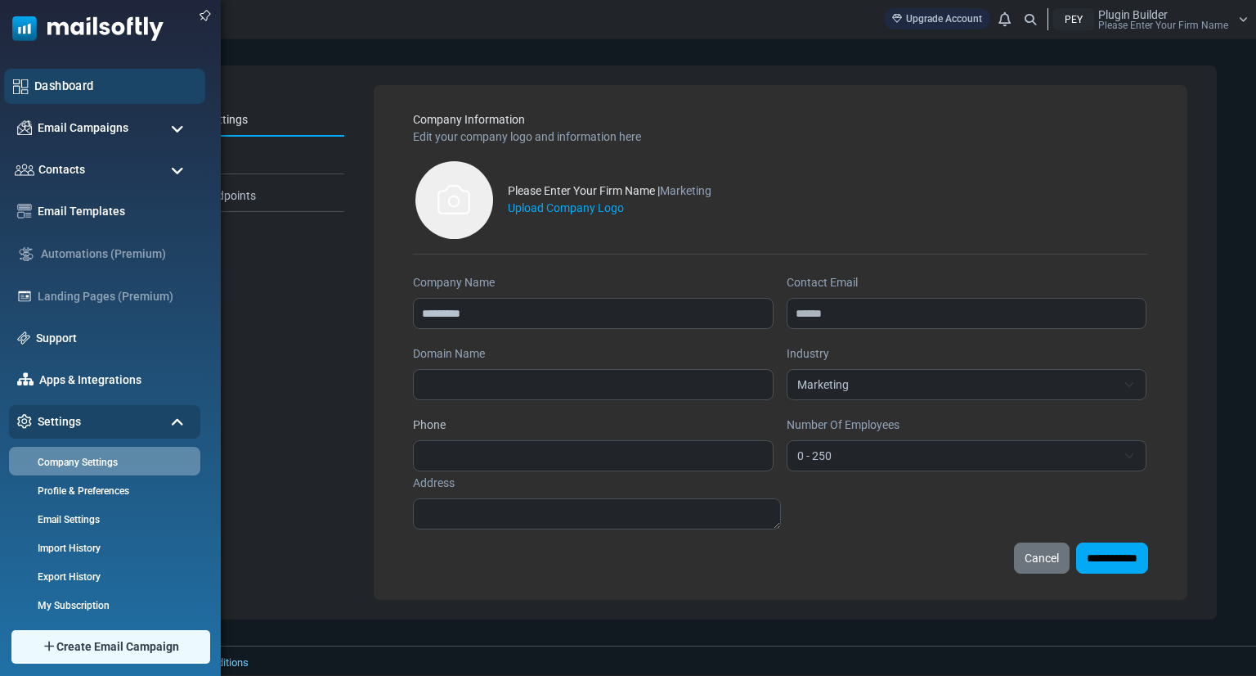
click at [68, 70] on div "Dashboard" at bounding box center [104, 86] width 201 height 35
click at [67, 80] on link "Dashboard" at bounding box center [115, 86] width 162 height 18
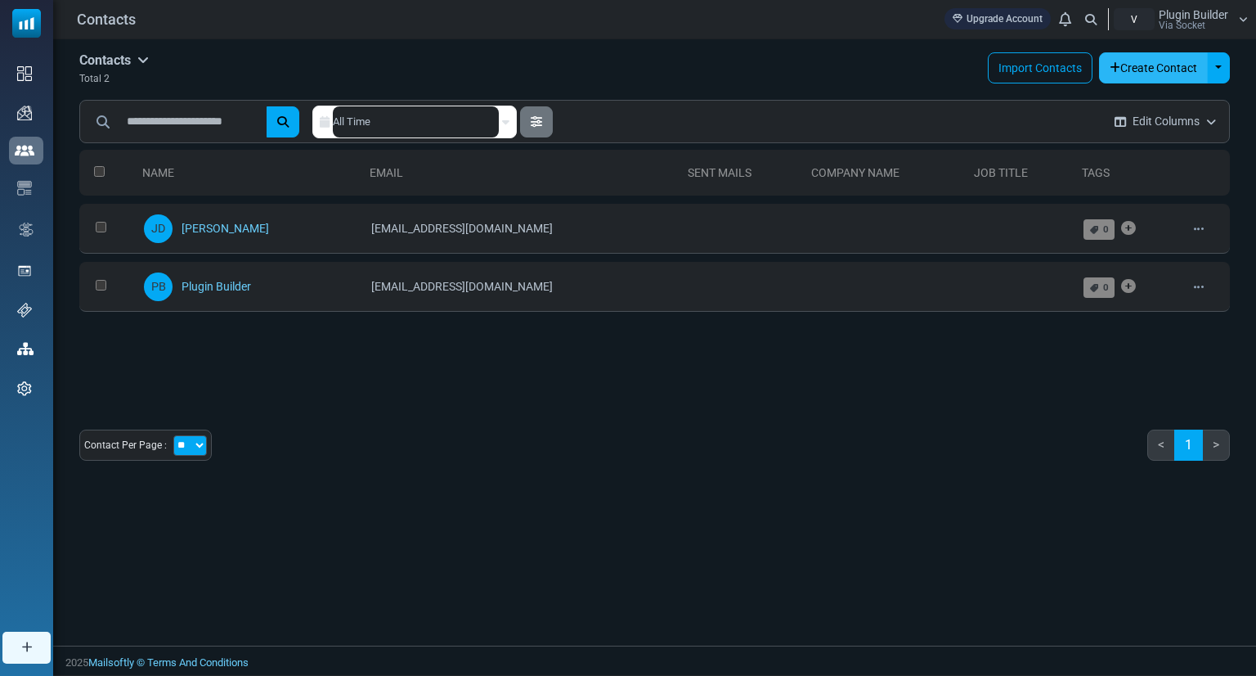
click at [1190, 73] on button "Create Contact" at bounding box center [1153, 67] width 109 height 31
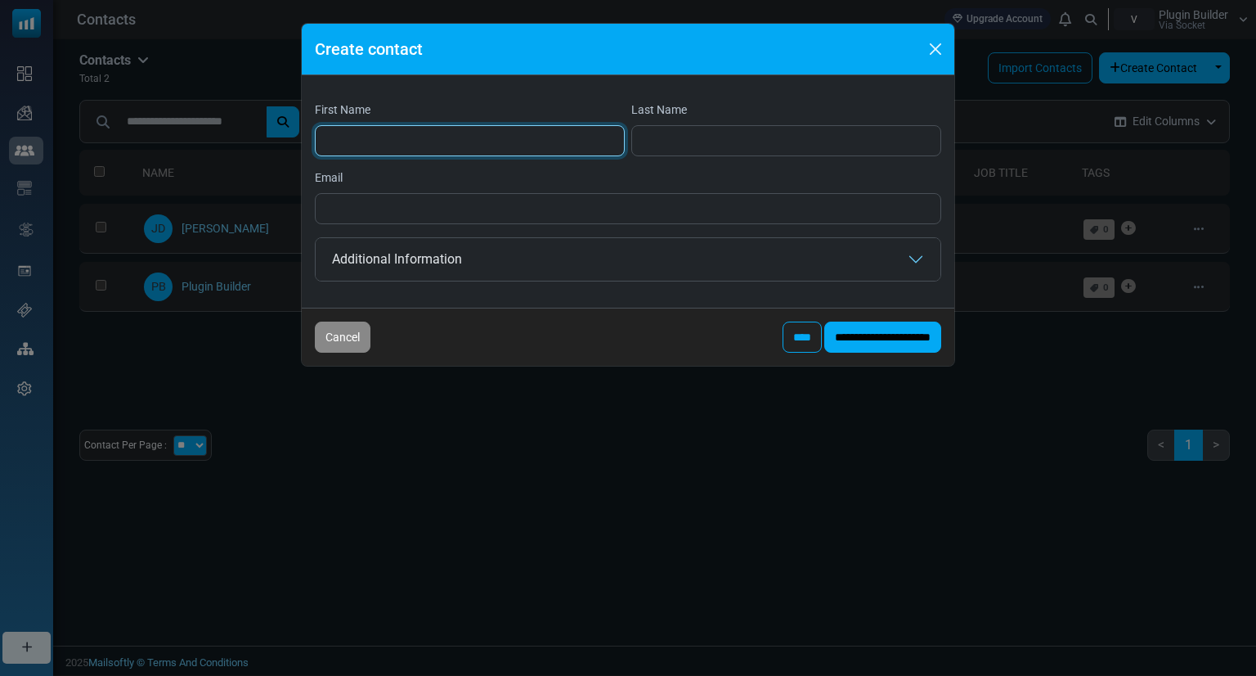
click at [362, 155] on input "First Name" at bounding box center [470, 140] width 310 height 31
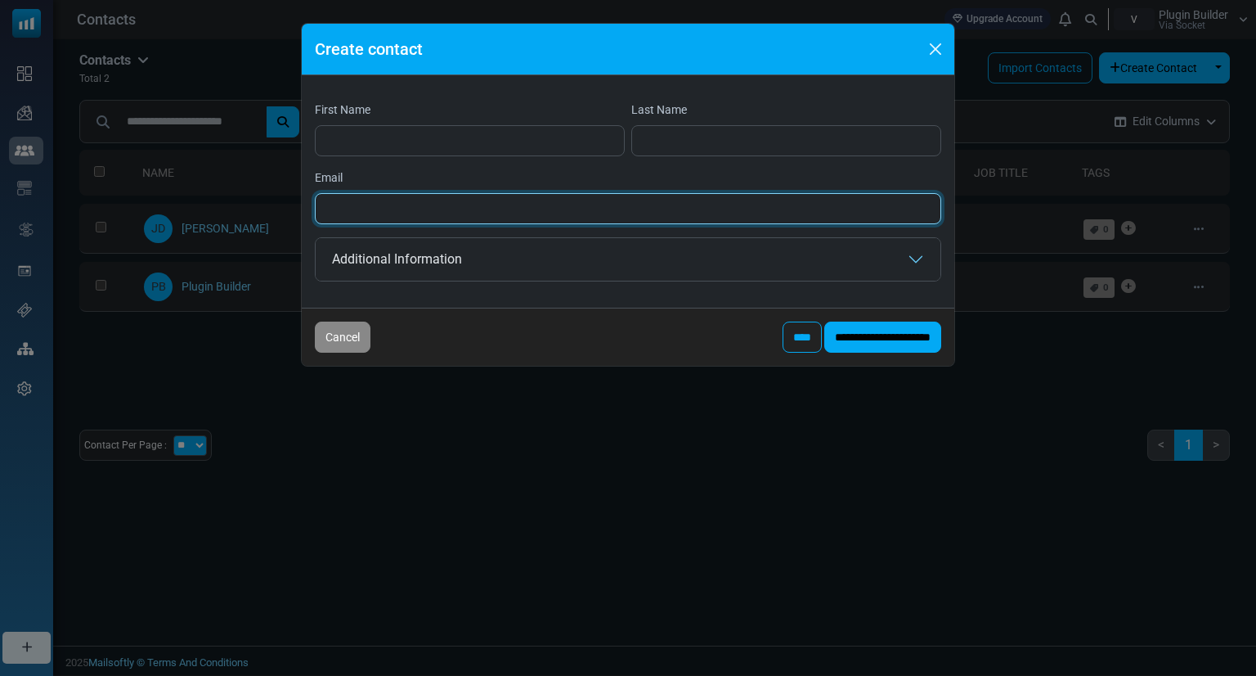
click at [380, 209] on input "Email" at bounding box center [628, 208] width 627 height 31
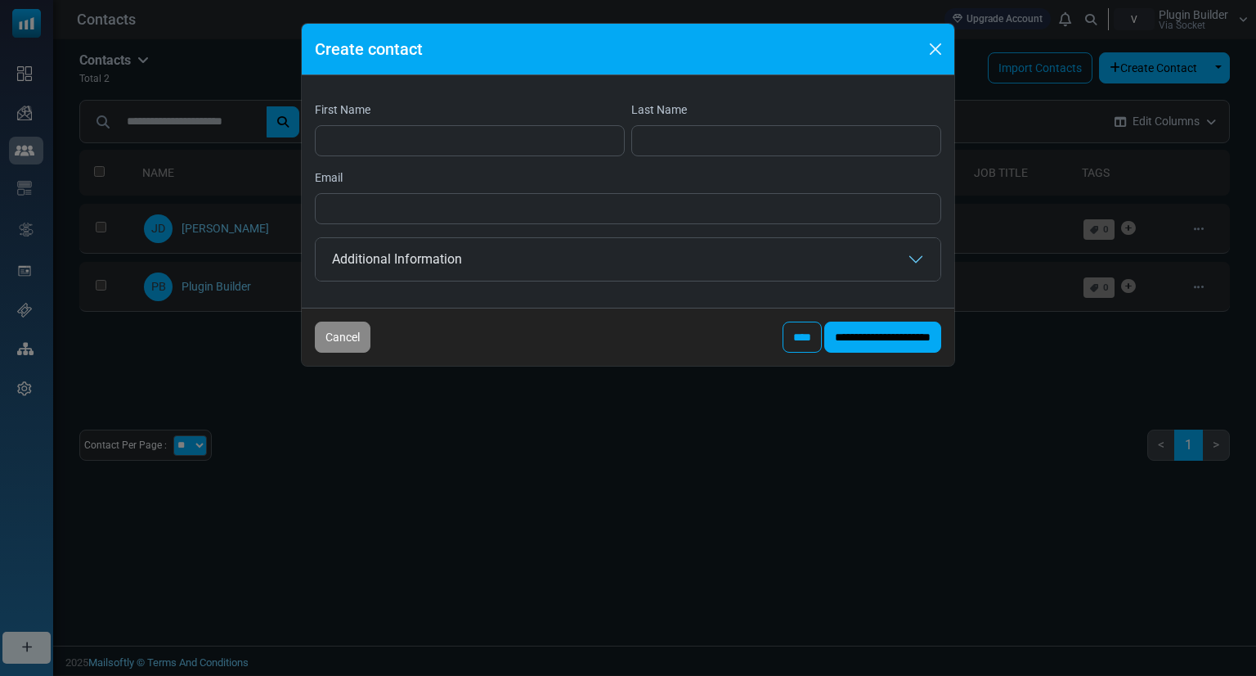
drag, startPoint x: 369, startPoint y: 235, endPoint x: 353, endPoint y: 244, distance: 18.7
click at [369, 235] on div "First Name Last Name Email Additional Information Date of Birth ******* *******…" at bounding box center [628, 191] width 653 height 232
click at [345, 261] on button "Additional Information" at bounding box center [628, 259] width 625 height 43
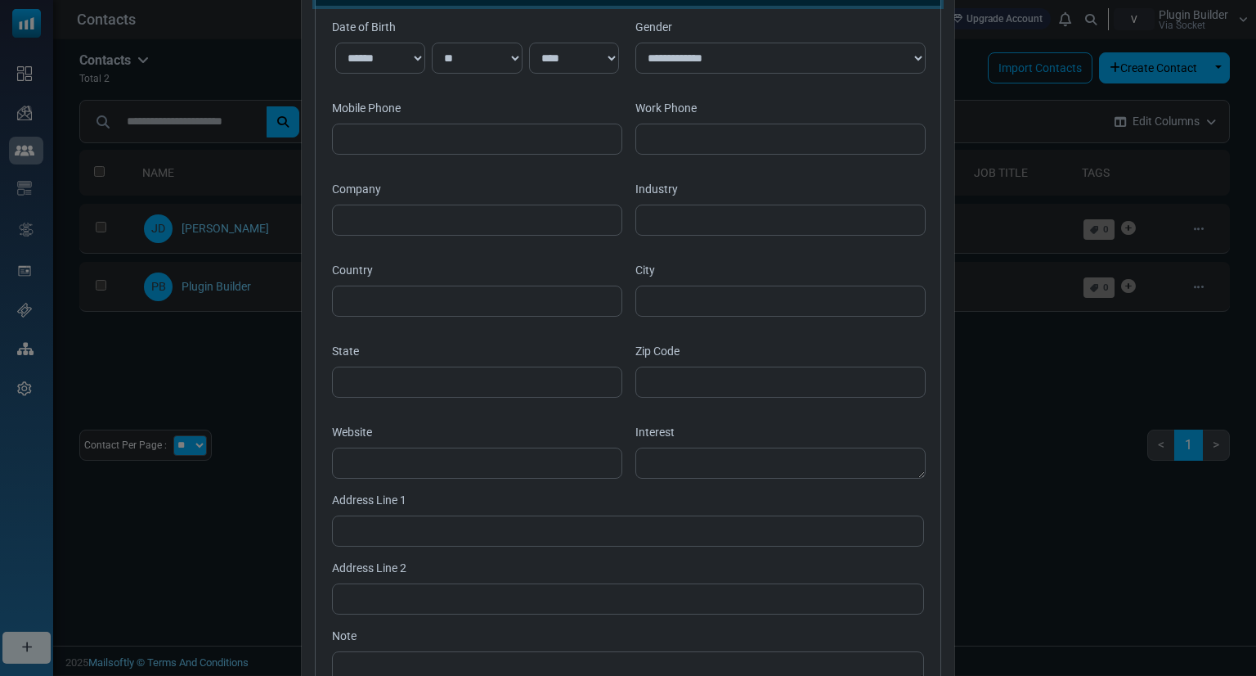
scroll to position [170, 0]
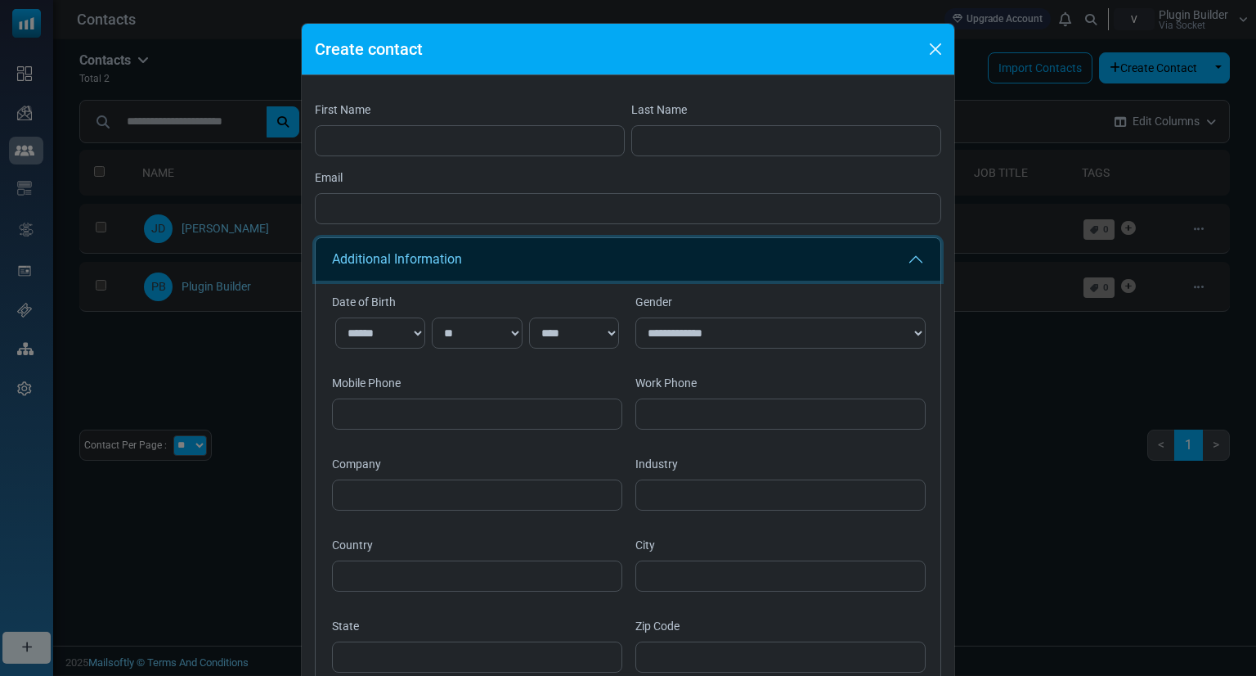
click at [532, 263] on button "Additional Information" at bounding box center [628, 259] width 625 height 43
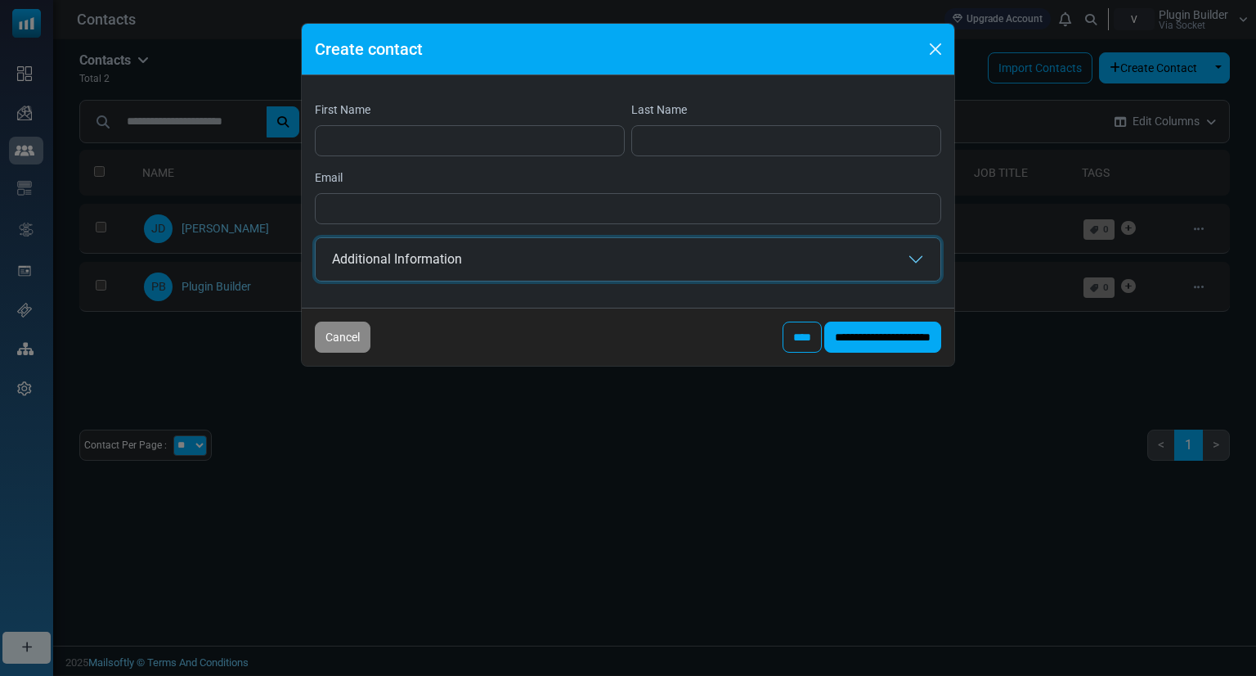
scroll to position [0, 0]
click at [532, 263] on button "Additional Information" at bounding box center [628, 259] width 625 height 43
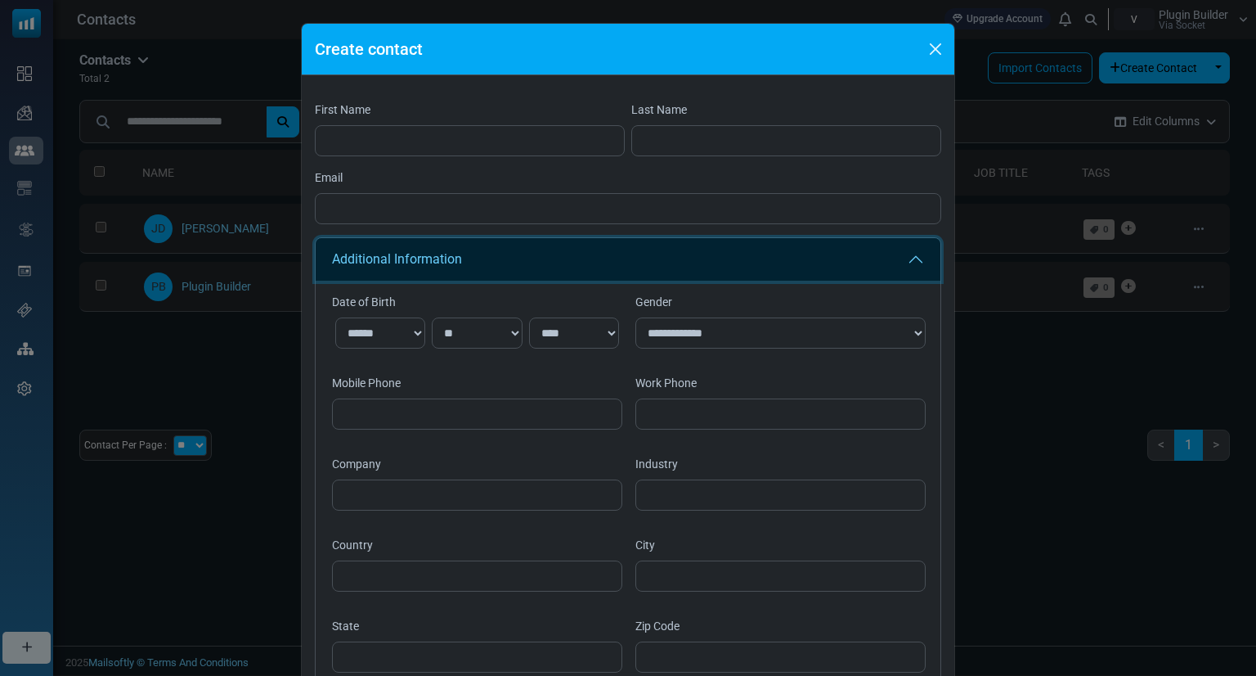
click at [532, 263] on button "Additional Information" at bounding box center [628, 259] width 625 height 43
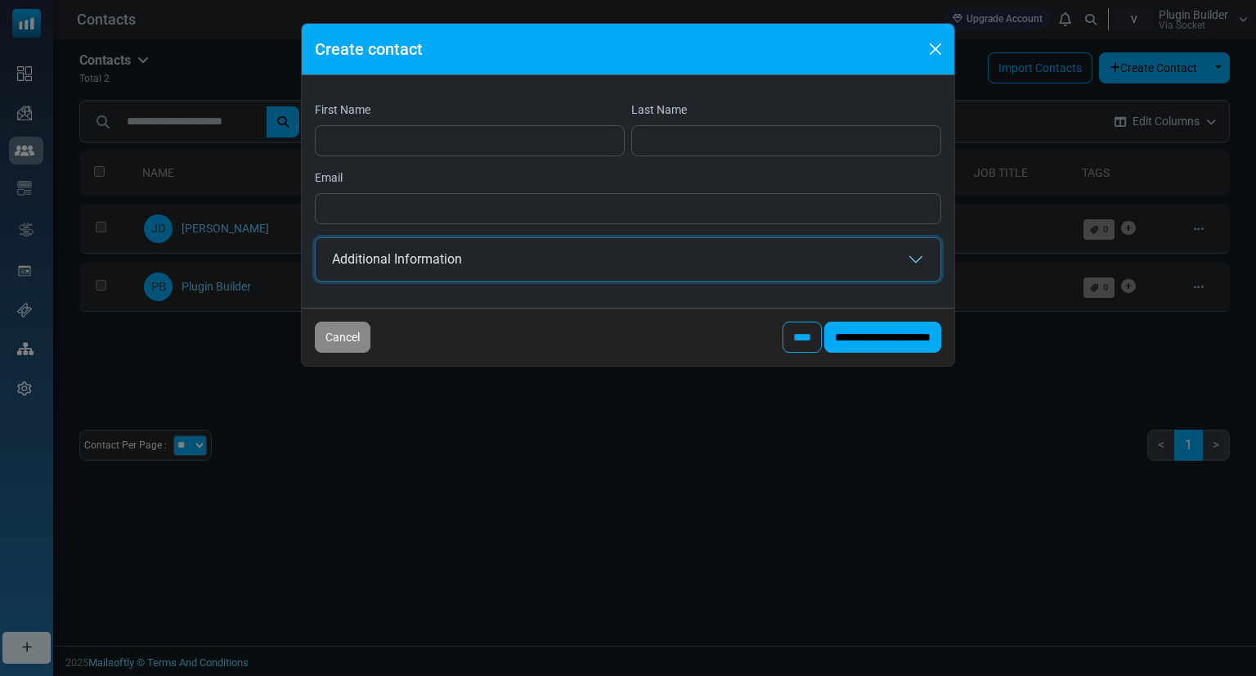
click at [532, 263] on button "Additional Information" at bounding box center [628, 259] width 625 height 43
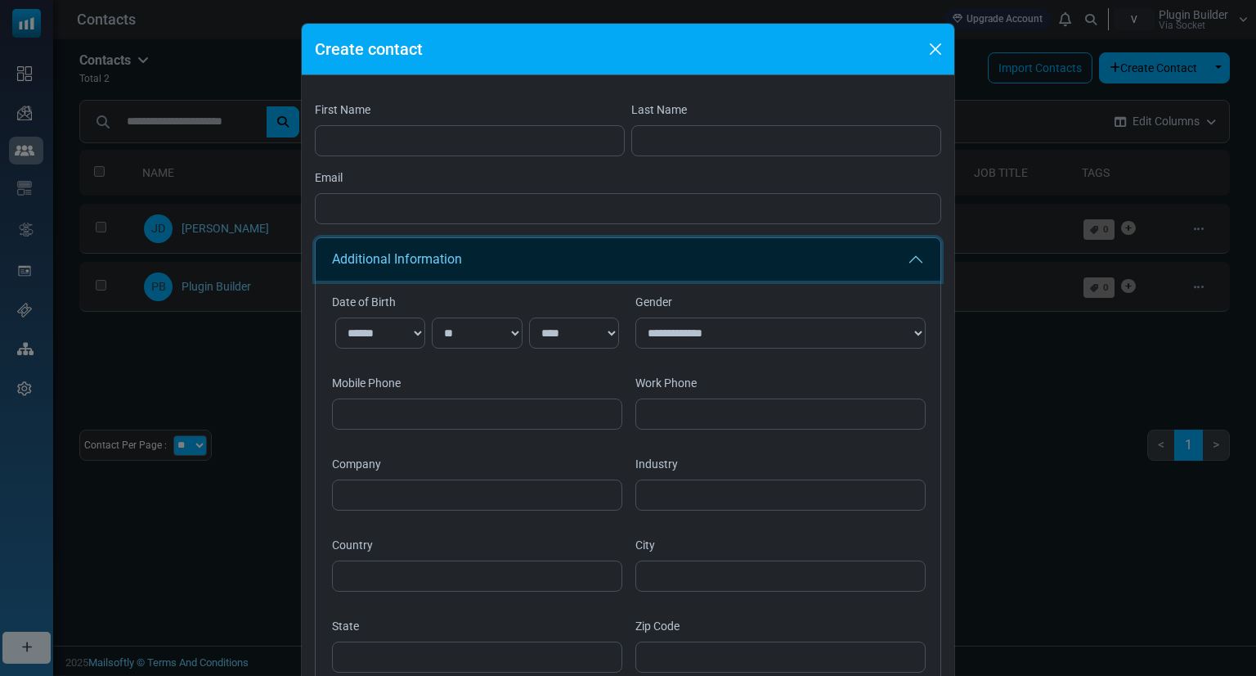
click at [532, 263] on button "Additional Information" at bounding box center [628, 259] width 625 height 43
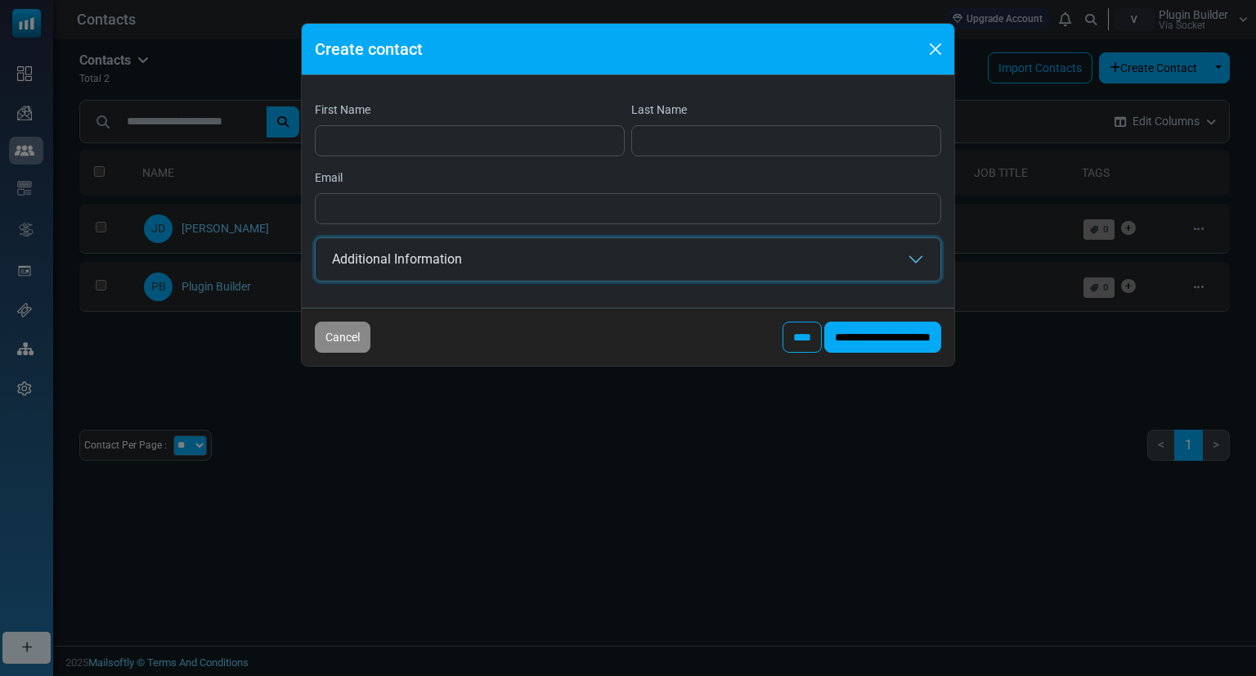
click at [531, 263] on button "Additional Information" at bounding box center [628, 259] width 625 height 43
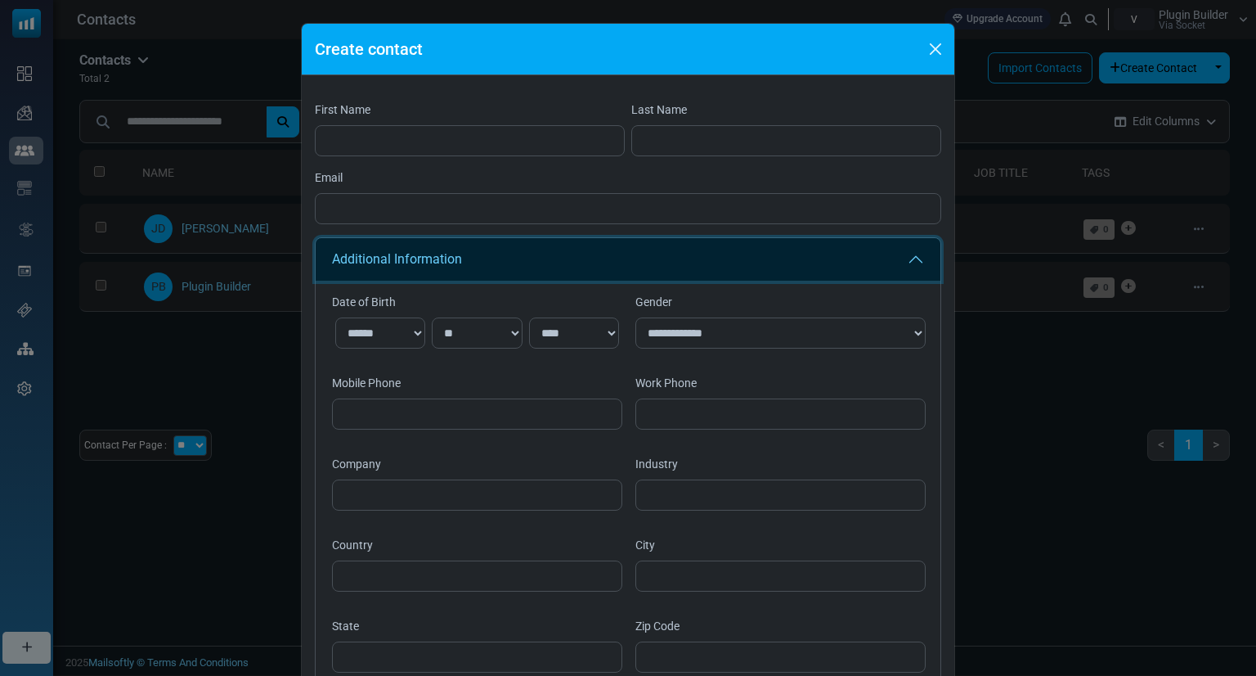
click at [531, 263] on button "Additional Information" at bounding box center [628, 259] width 625 height 43
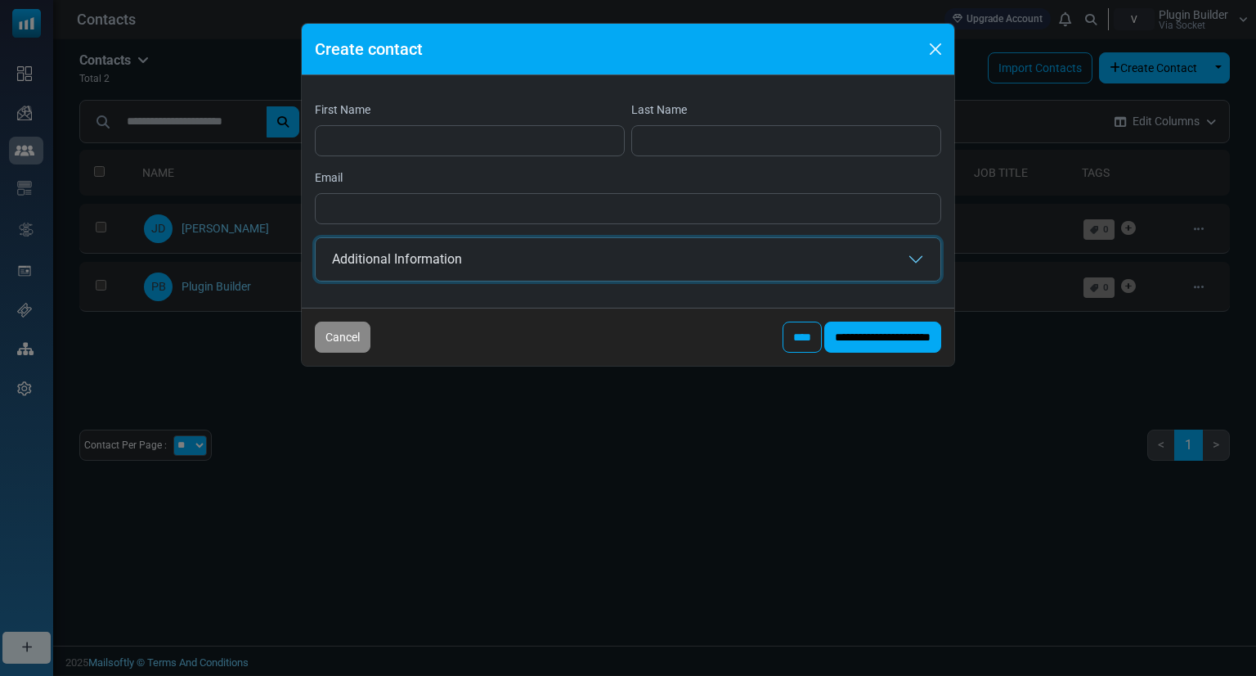
click at [531, 263] on button "Additional Information" at bounding box center [628, 259] width 625 height 43
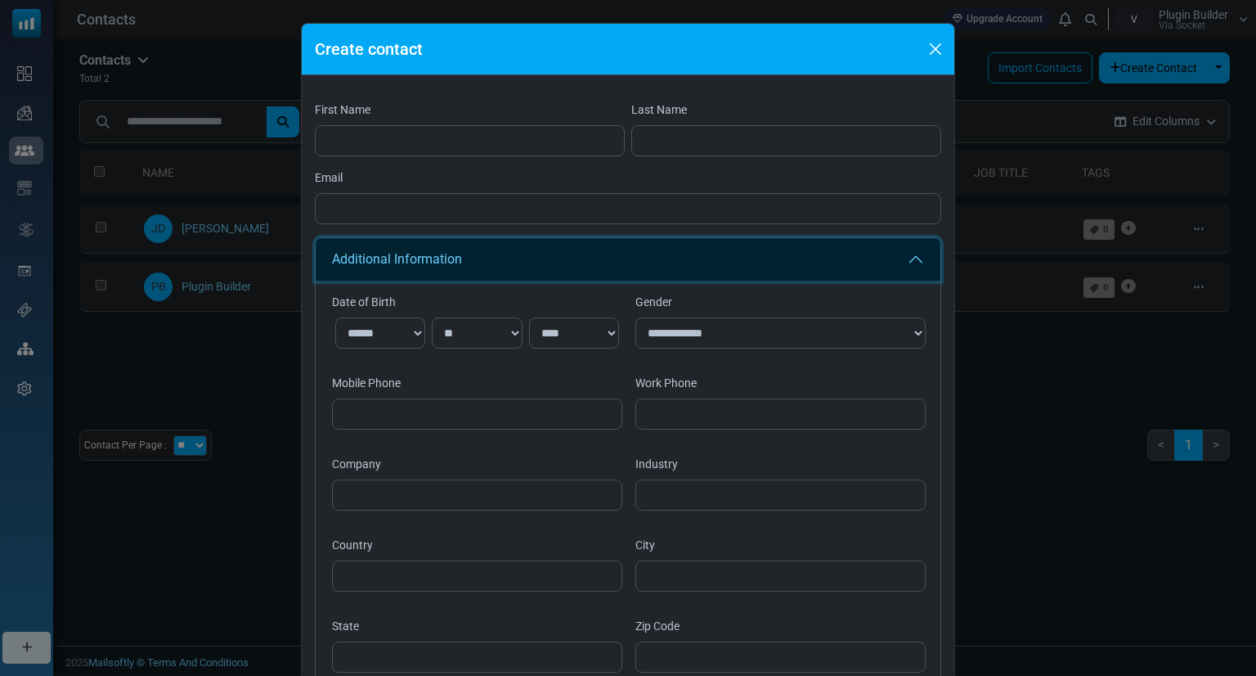
click at [531, 263] on button "Additional Information" at bounding box center [628, 259] width 625 height 43
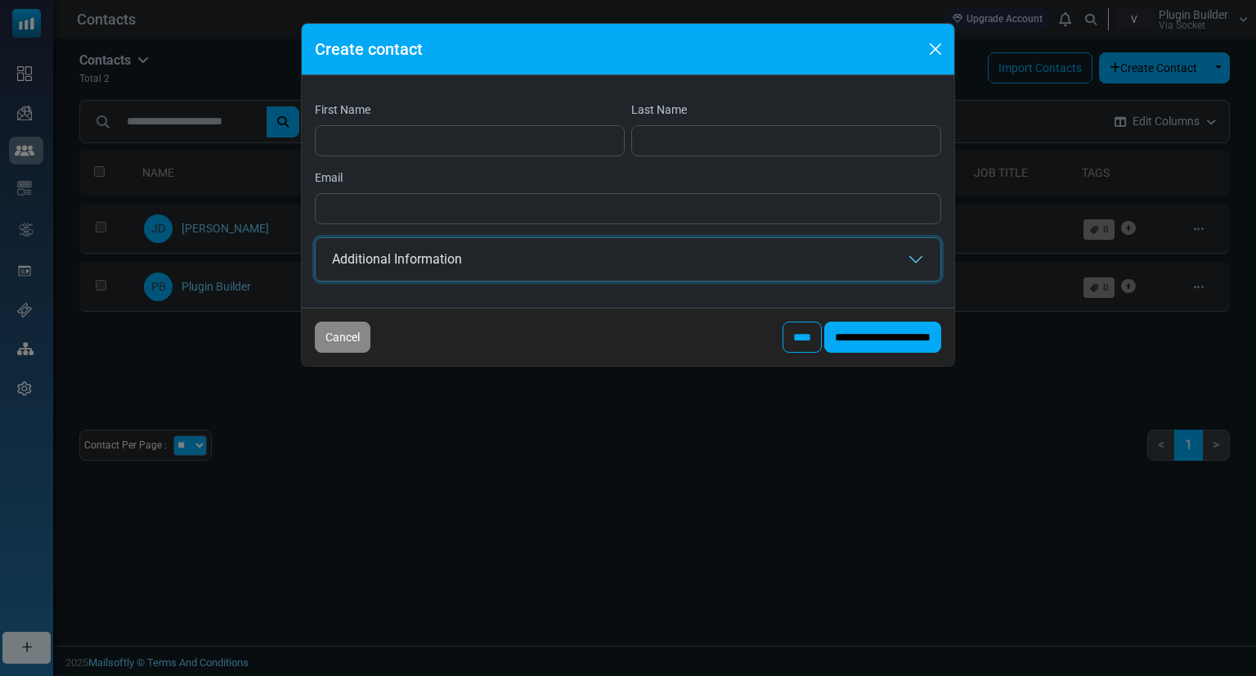
click at [531, 263] on button "Additional Information" at bounding box center [628, 259] width 625 height 43
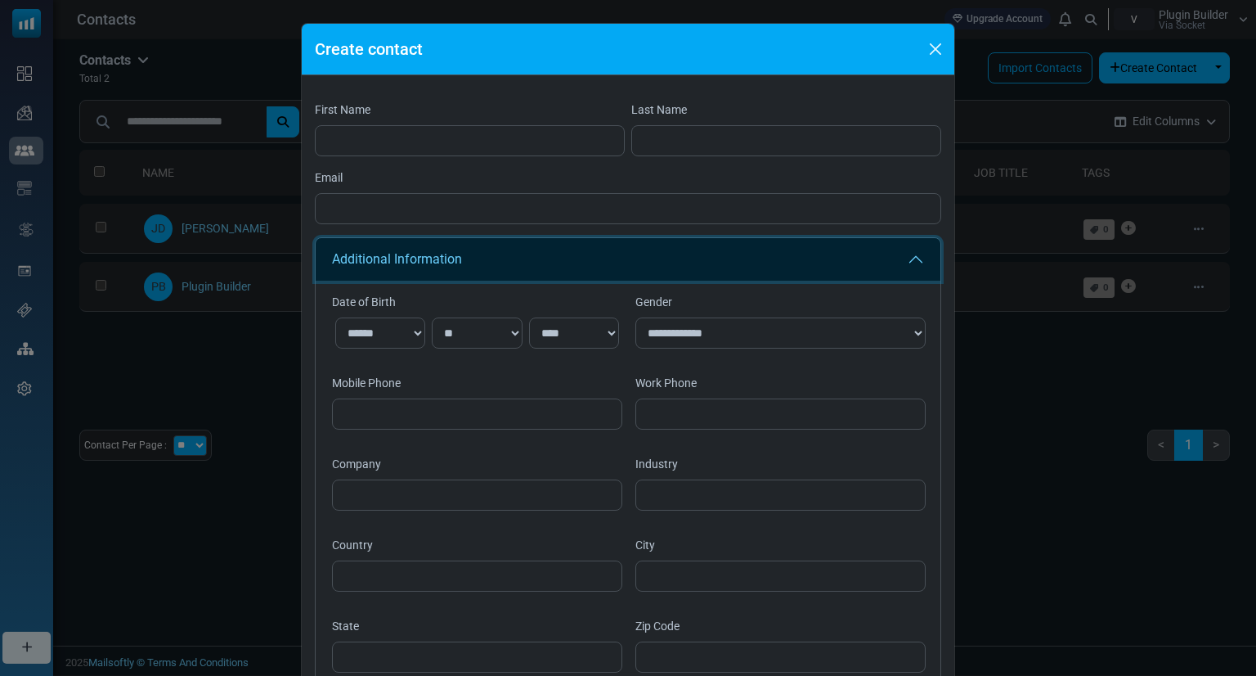
click at [536, 247] on button "Additional Information" at bounding box center [628, 259] width 625 height 43
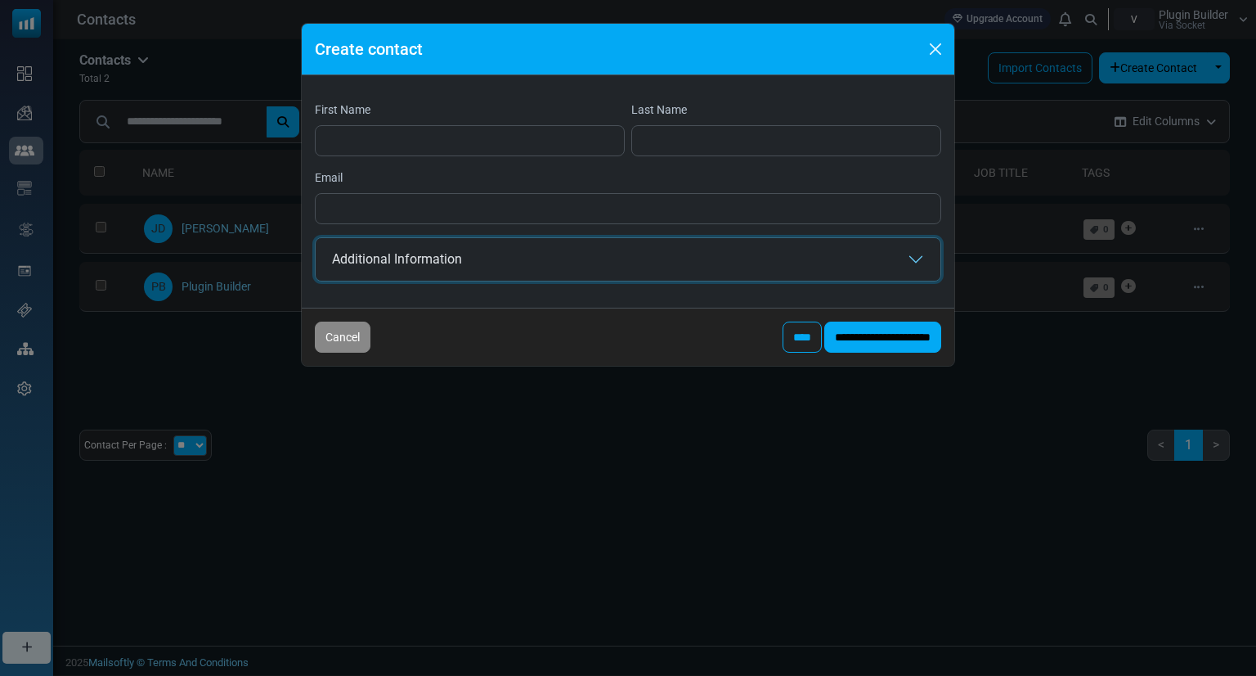
click at [536, 247] on button "Additional Information" at bounding box center [628, 259] width 625 height 43
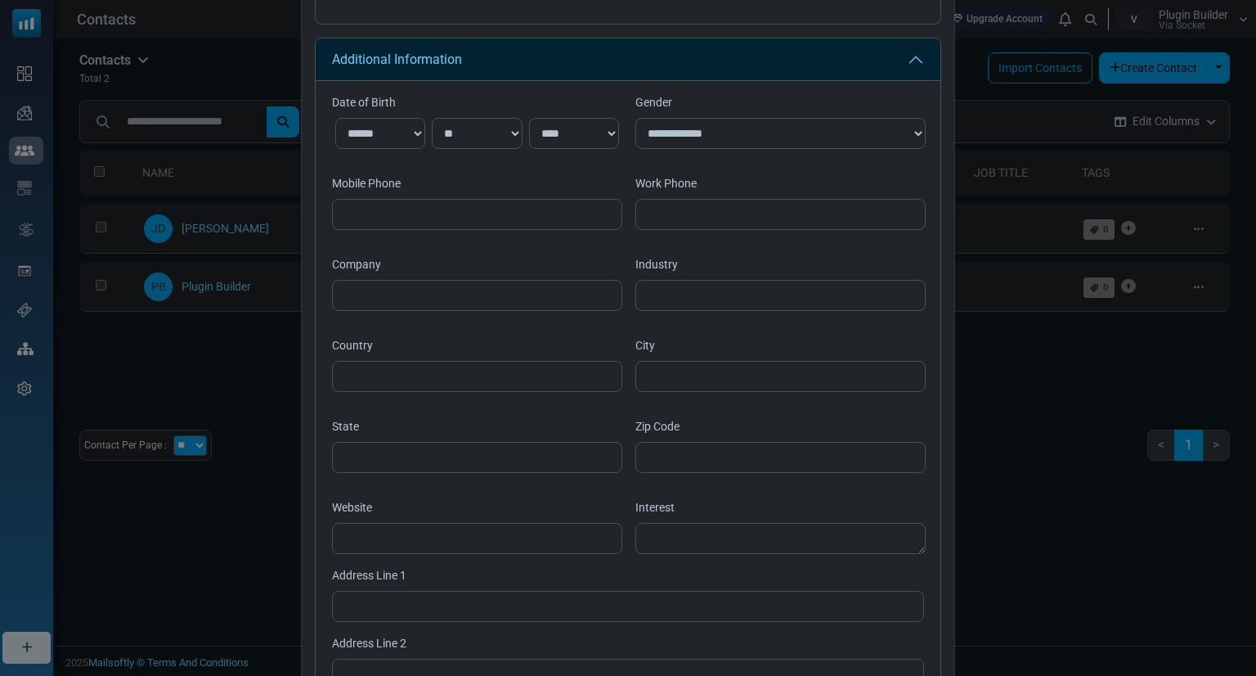
click at [577, 38] on div "**********" at bounding box center [628, 411] width 627 height 747
click at [580, 43] on button "Additional Information" at bounding box center [628, 58] width 625 height 43
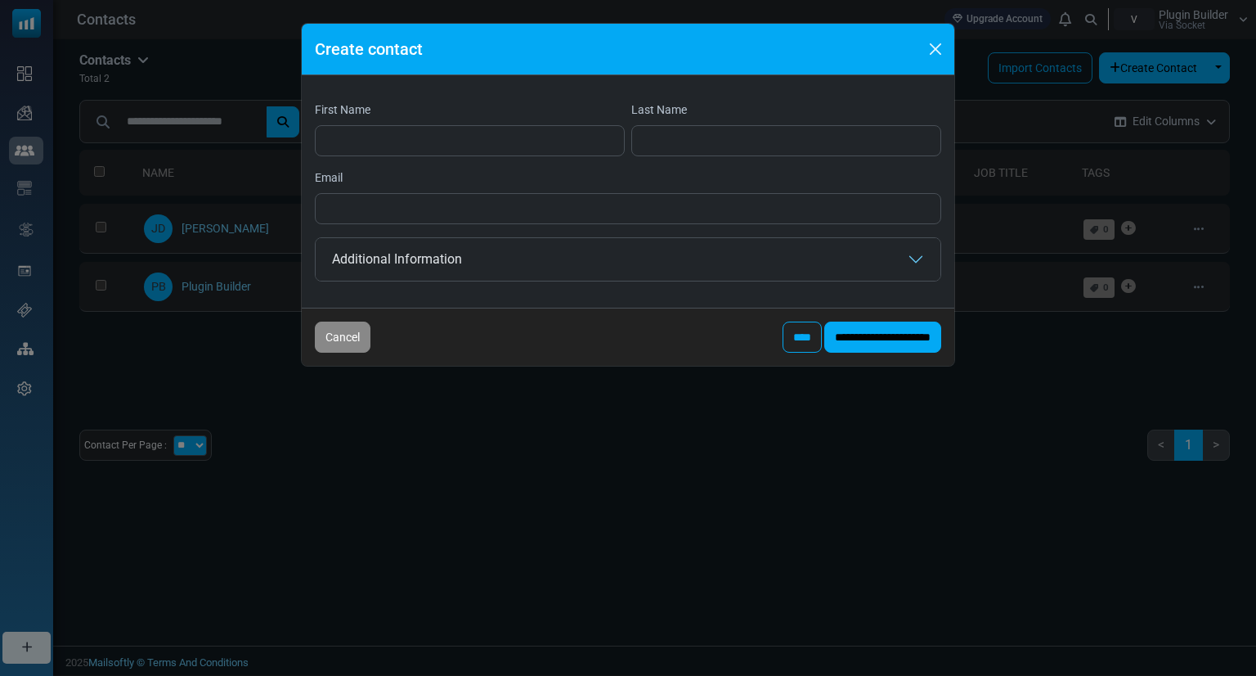
click at [580, 43] on div "Create contact" at bounding box center [628, 50] width 653 height 52
click at [575, 252] on button "Additional Information" at bounding box center [628, 259] width 625 height 43
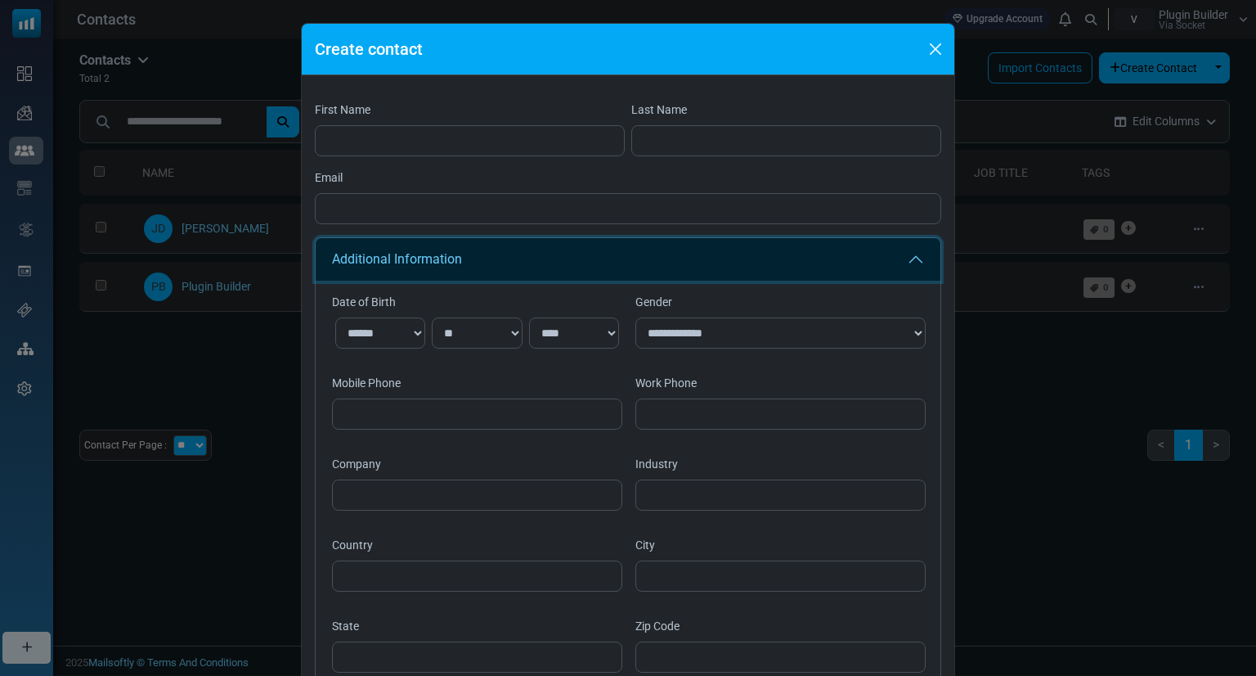
click at [336, 255] on button "Additional Information" at bounding box center [628, 259] width 625 height 43
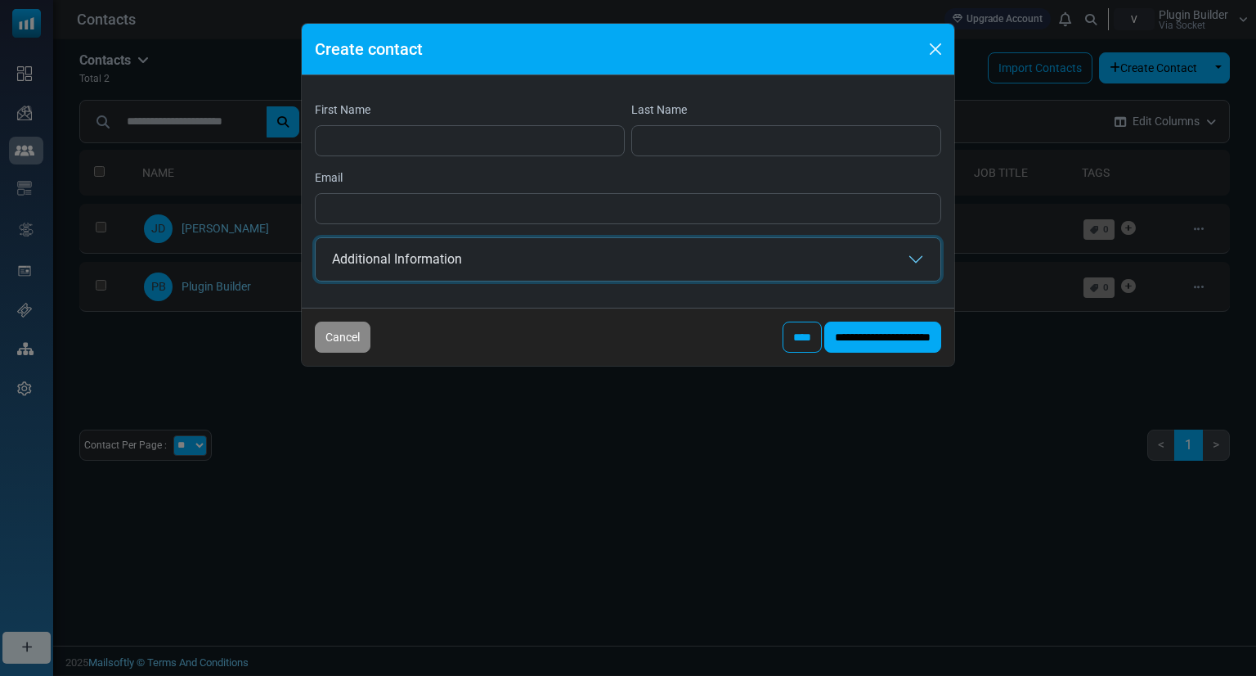
drag, startPoint x: 329, startPoint y: 261, endPoint x: 487, endPoint y: 264, distance: 157.9
click at [487, 264] on button "Additional Information" at bounding box center [628, 259] width 625 height 43
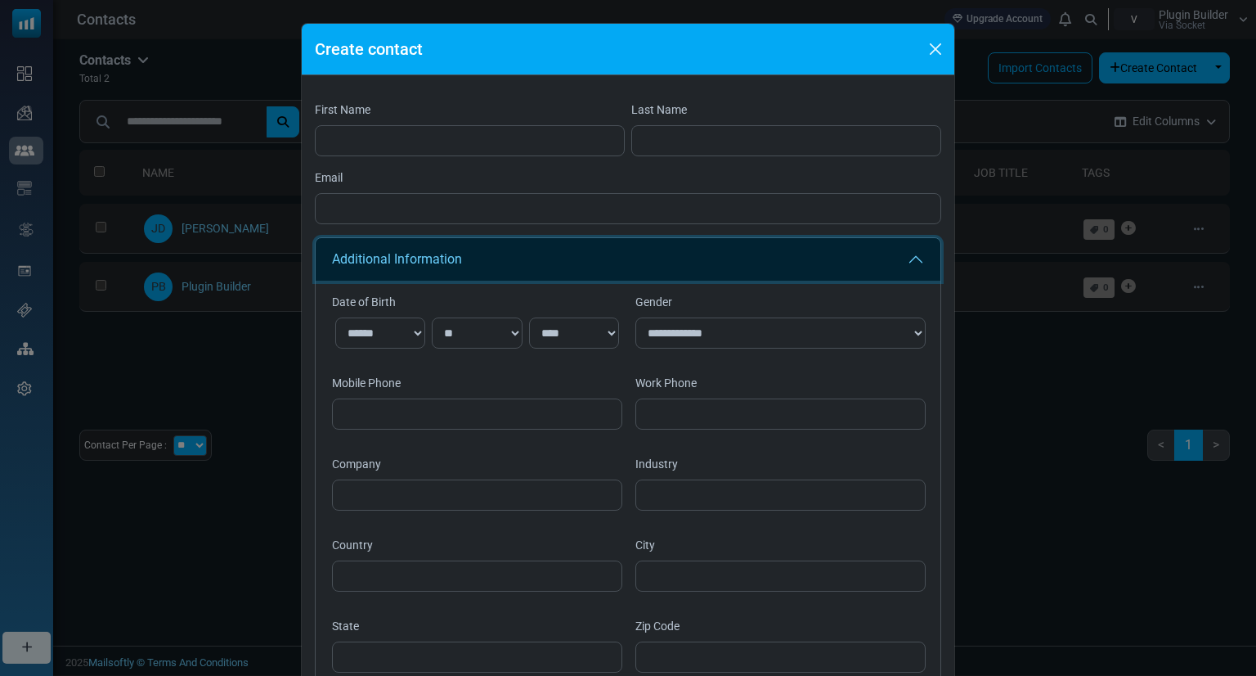
click at [483, 264] on button "Additional Information" at bounding box center [628, 259] width 625 height 43
